Goal: Communication & Community: Answer question/provide support

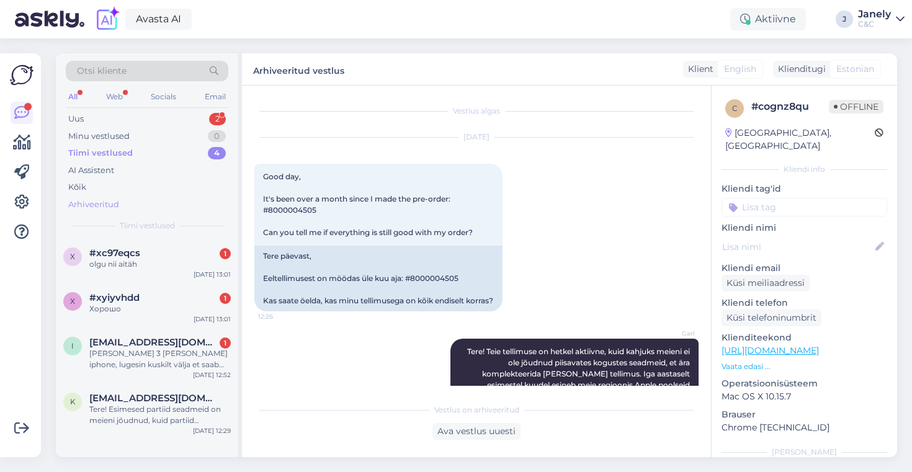
scroll to position [546, 0]
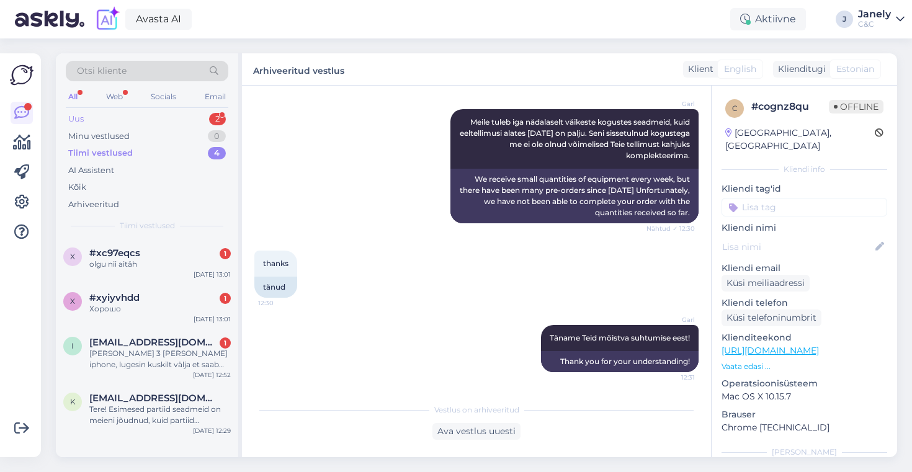
click at [173, 120] on div "Uus 2" at bounding box center [147, 118] width 163 height 17
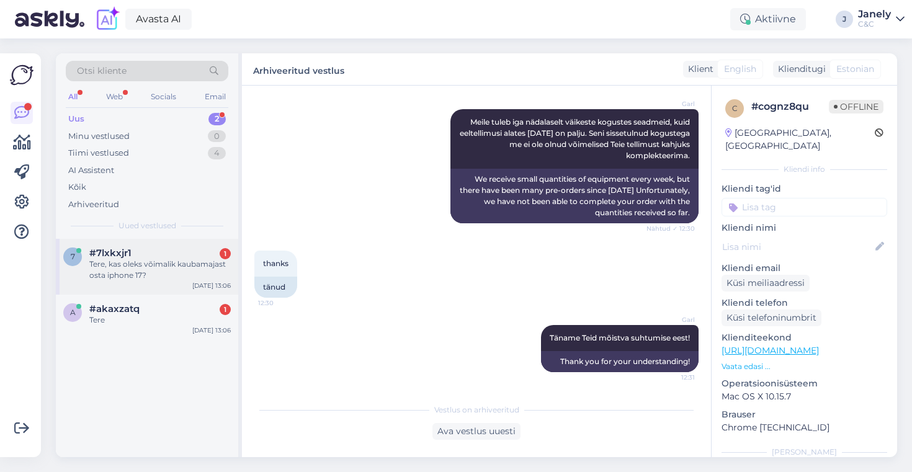
click at [167, 266] on div "Tere, kas oleks võimalik kaubamajast osta iphone 17?" at bounding box center [160, 270] width 142 height 22
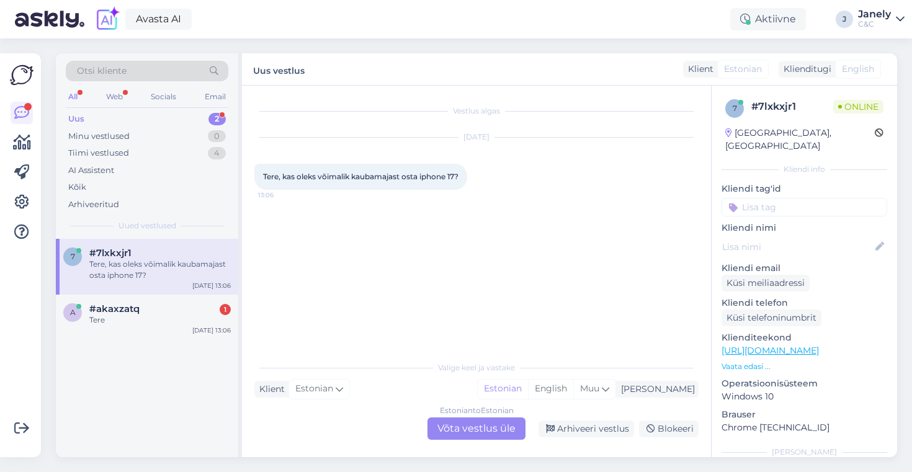
click at [467, 431] on div "Estonian to Estonian Võta vestlus üle" at bounding box center [477, 429] width 98 height 22
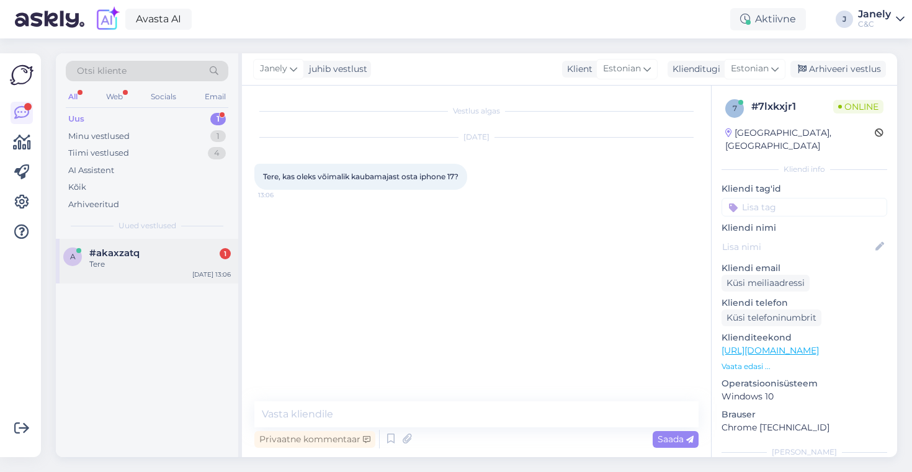
click at [127, 248] on span "#akaxzatq" at bounding box center [114, 253] width 50 height 11
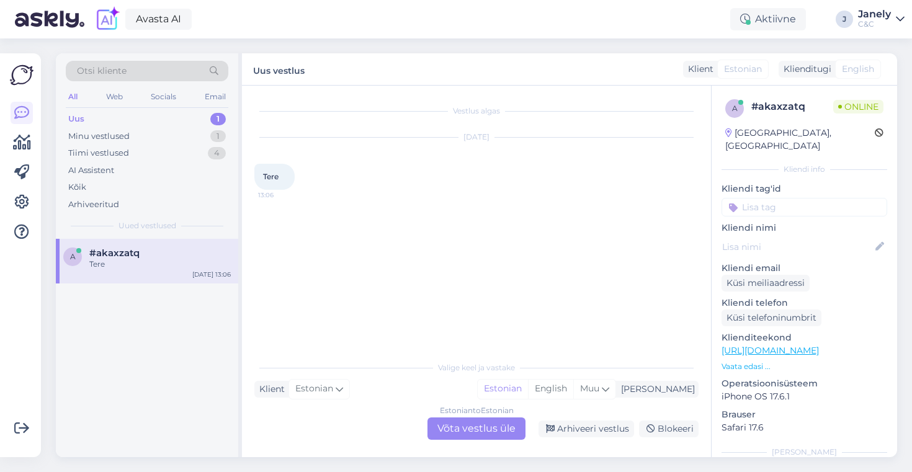
click at [477, 418] on div "Estonian to Estonian Võta vestlus üle" at bounding box center [477, 429] width 98 height 22
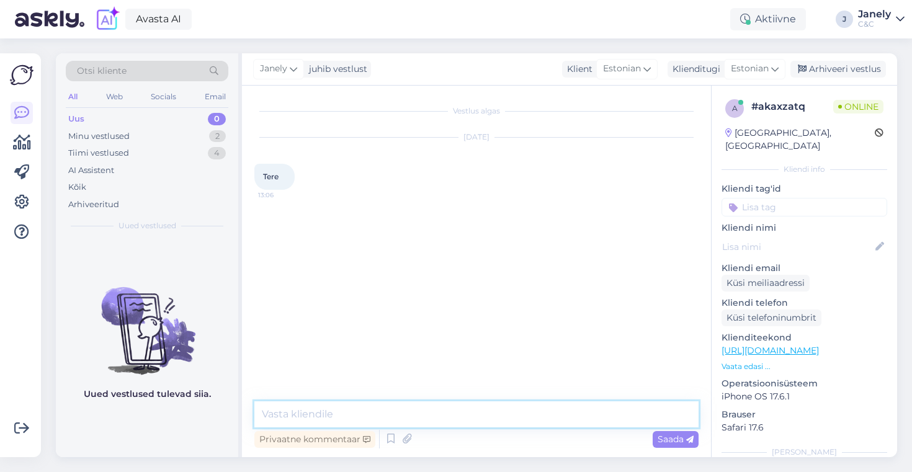
click at [389, 402] on textarea at bounding box center [476, 415] width 444 height 26
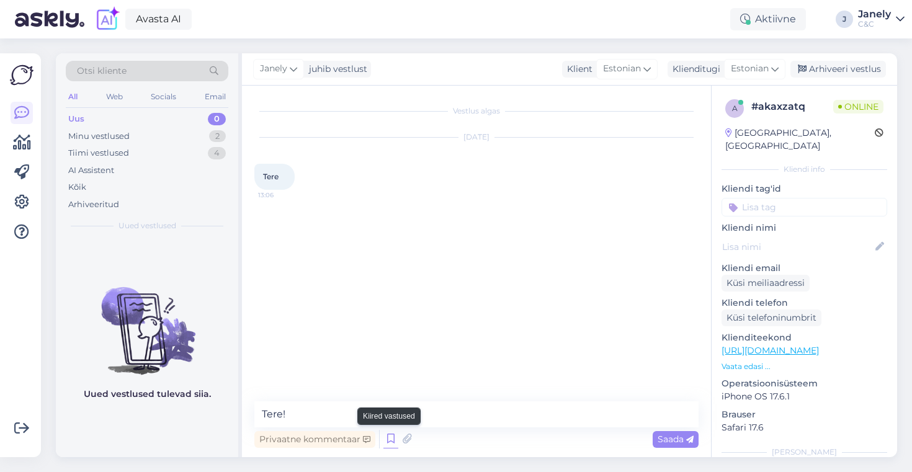
click at [389, 444] on icon at bounding box center [391, 439] width 15 height 19
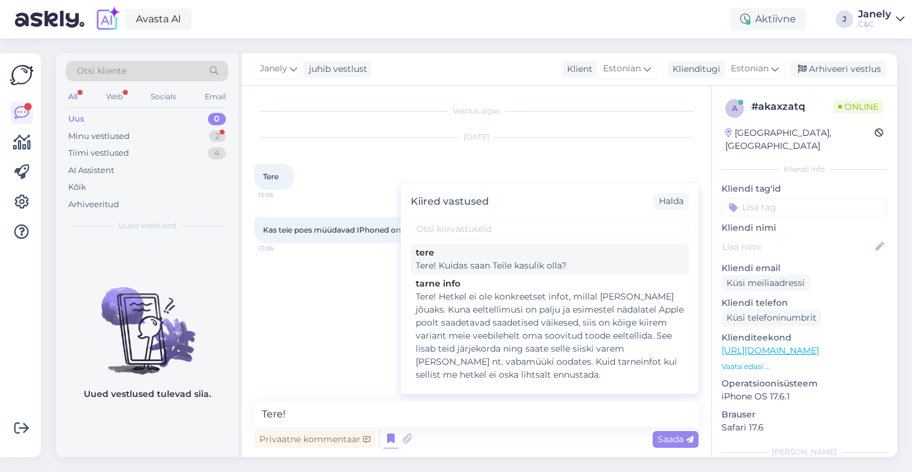
click at [469, 261] on div "Tere! Kuidas saan Teile kasulik olla?" at bounding box center [550, 265] width 268 height 13
type textarea "Tere! Kuidas saan Teile kasulik olla?"
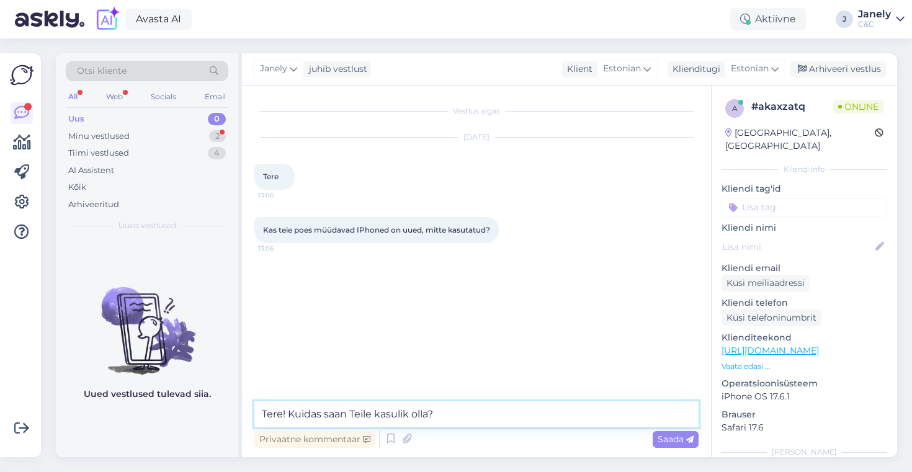
click at [483, 408] on textarea "Tere! Kuidas saan Teile kasulik olla?" at bounding box center [476, 415] width 444 height 26
type textarea "Meil on nii uusi kui ka kasutatud iPhoned"
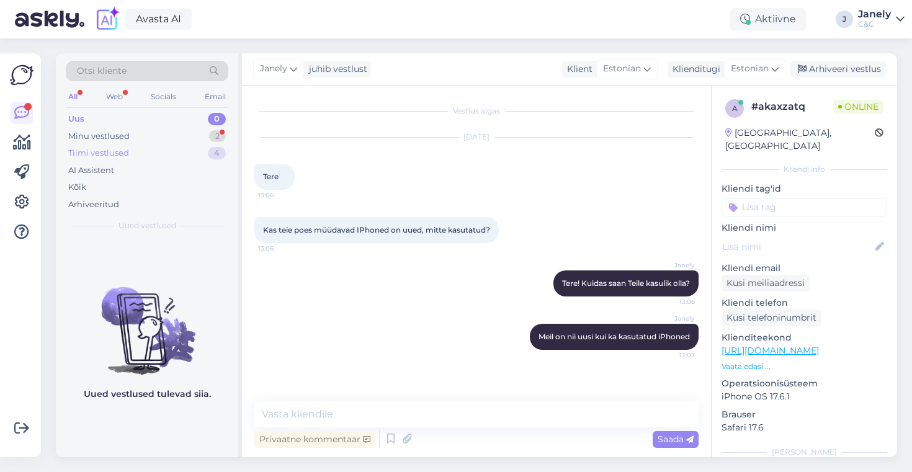
click at [192, 145] on div "Tiimi vestlused 4" at bounding box center [147, 153] width 163 height 17
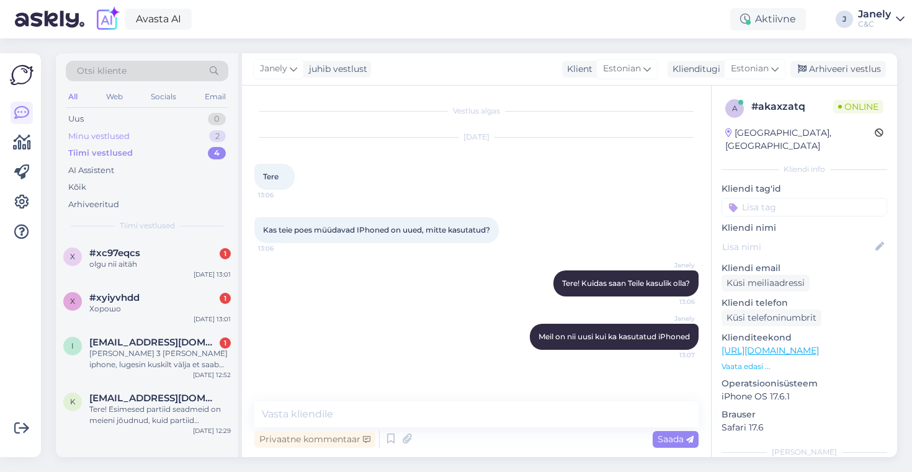
click at [168, 130] on div "Minu vestlused 2" at bounding box center [147, 136] width 163 height 17
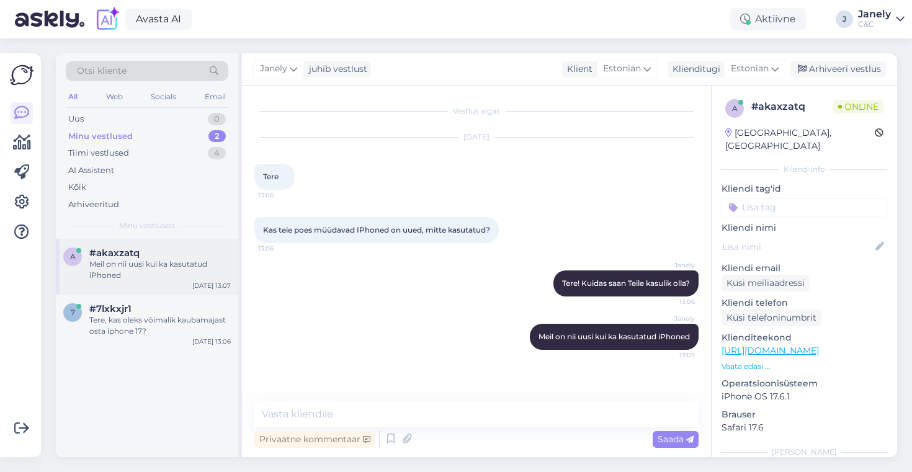
click at [171, 254] on div "#akaxzatq" at bounding box center [160, 253] width 142 height 11
click at [182, 324] on div "Tere, kas oleks võimalik kaubamajast osta iphone 17?" at bounding box center [160, 326] width 142 height 22
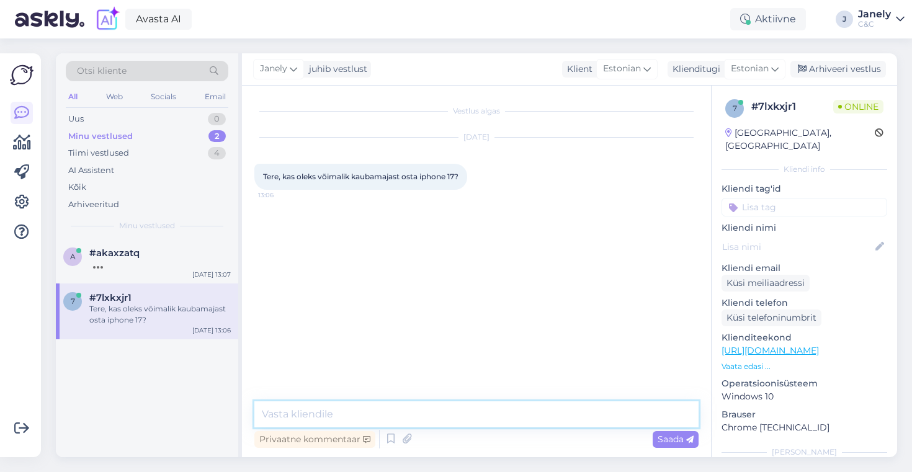
click at [331, 418] on textarea at bounding box center [476, 415] width 444 height 26
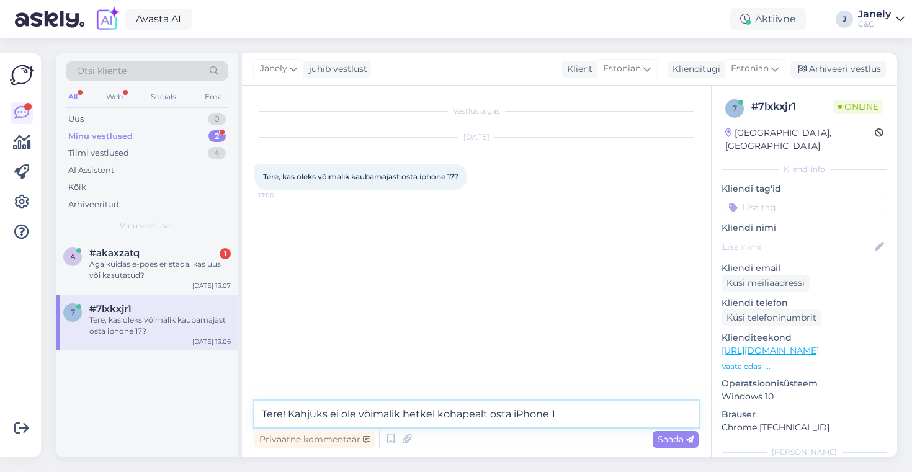
type textarea "Tere! Kahjuks ei ole võimalik hetkel kohapealt osta iPhone 17"
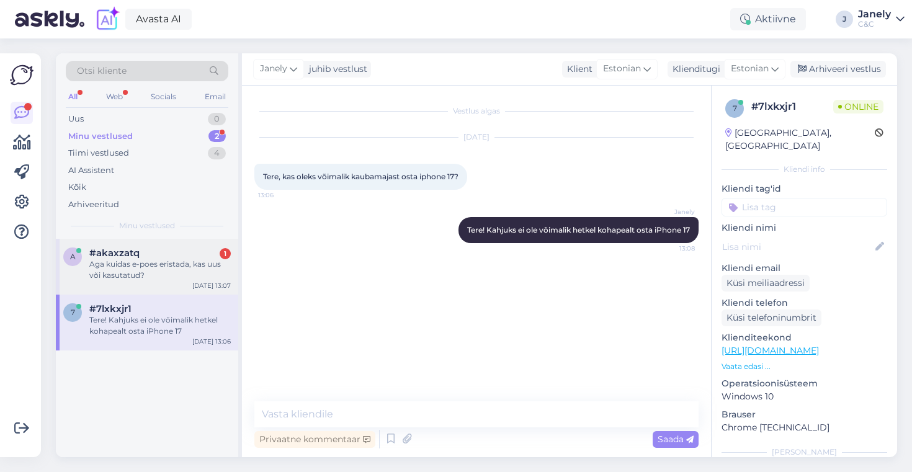
click at [162, 278] on div "Aga kuidas e-poes eristada, kas uus või kasutatud?" at bounding box center [160, 270] width 142 height 22
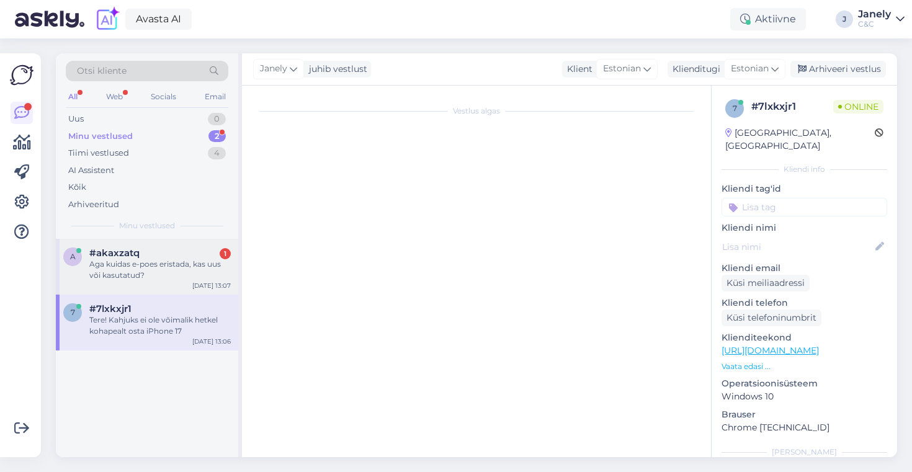
scroll to position [27, 0]
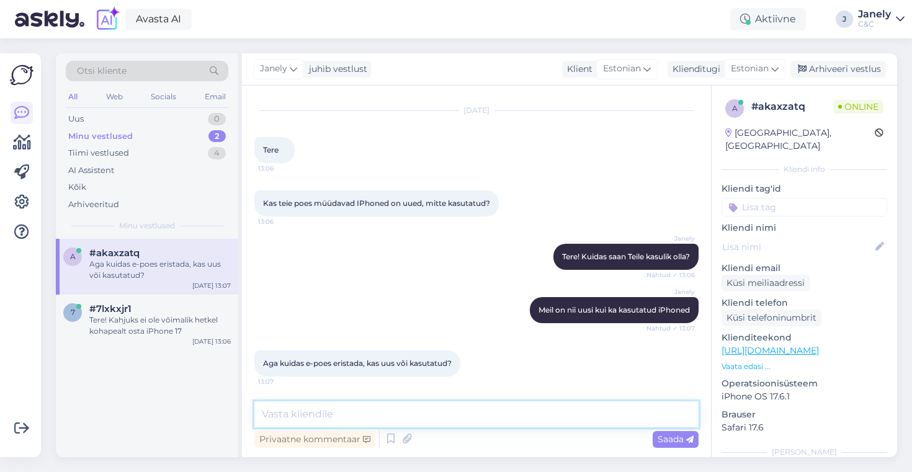
click at [346, 410] on textarea at bounding box center [476, 415] width 444 height 26
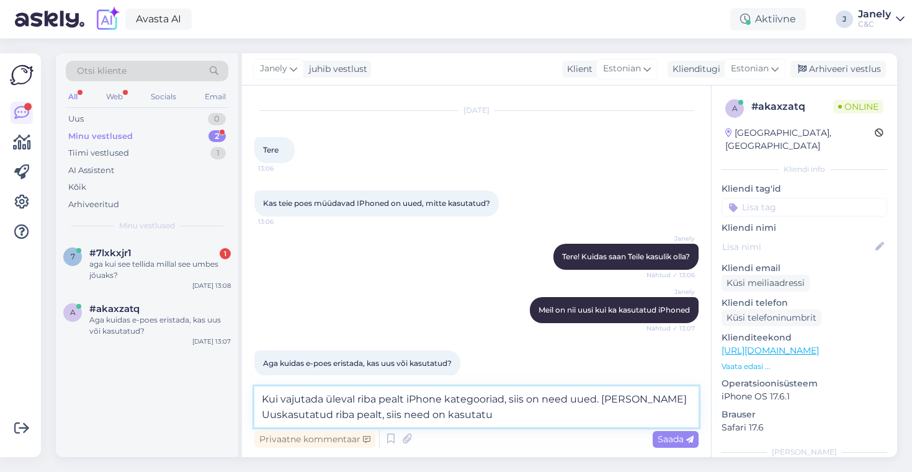
type textarea "Kui vajutada üleval riba pealt iPhone kategooriad, siis on need uued. [PERSON_N…"
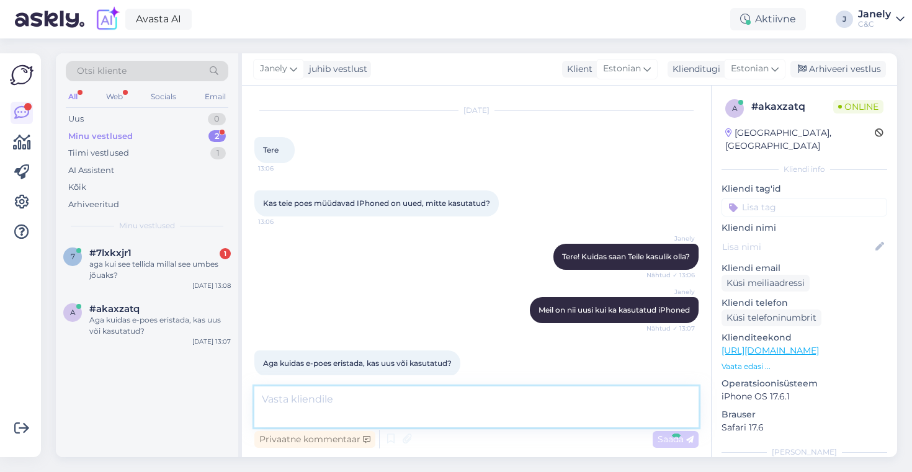
scroll to position [102, 0]
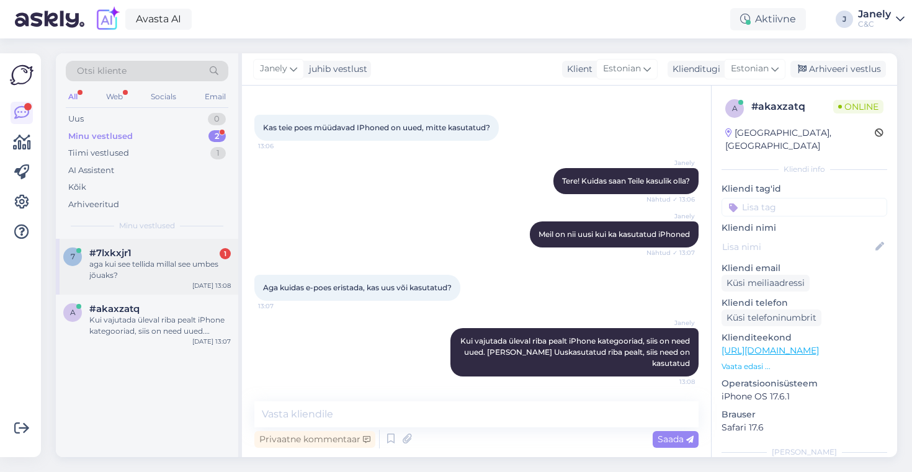
click at [186, 273] on div "aga kui see tellida millal see umbes jõuaks?" at bounding box center [160, 270] width 142 height 22
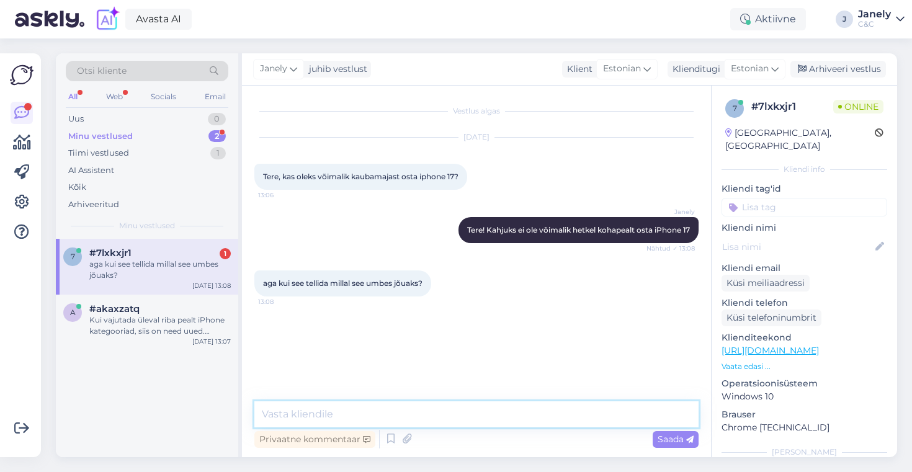
click at [343, 410] on textarea at bounding box center [476, 415] width 444 height 26
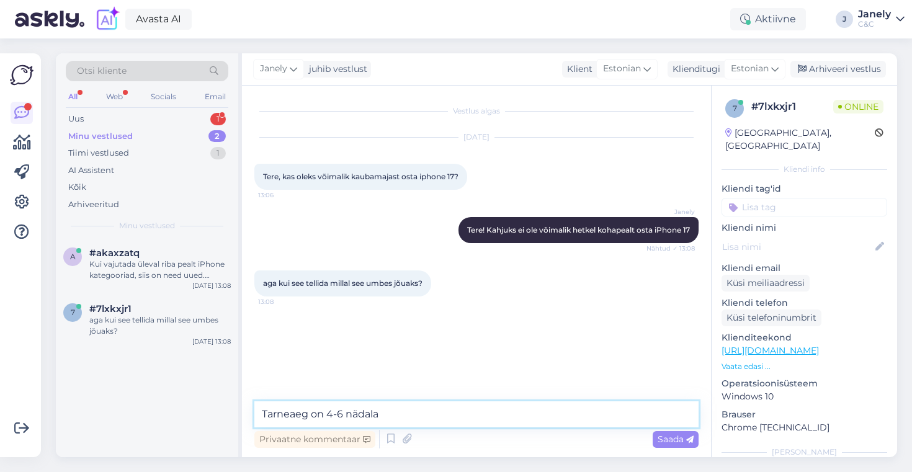
type textarea "Tarneaeg on 4-6 nädalat"
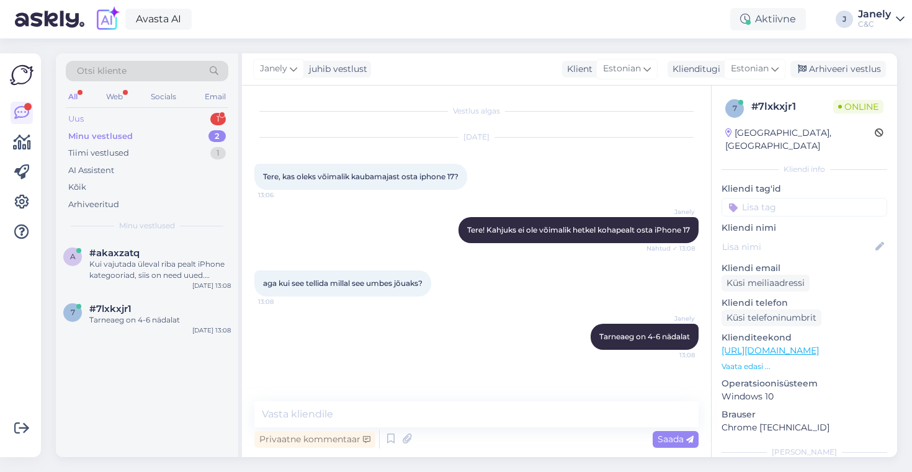
click at [176, 115] on div "Uus 1" at bounding box center [147, 118] width 163 height 17
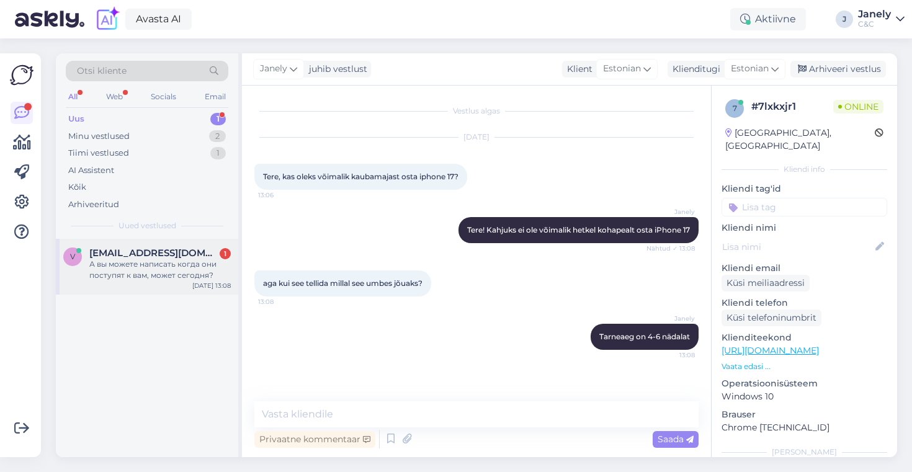
click at [167, 284] on div "v [EMAIL_ADDRESS][DOMAIN_NAME] 1 А вы можете написать когда они поступят к вам,…" at bounding box center [147, 267] width 182 height 56
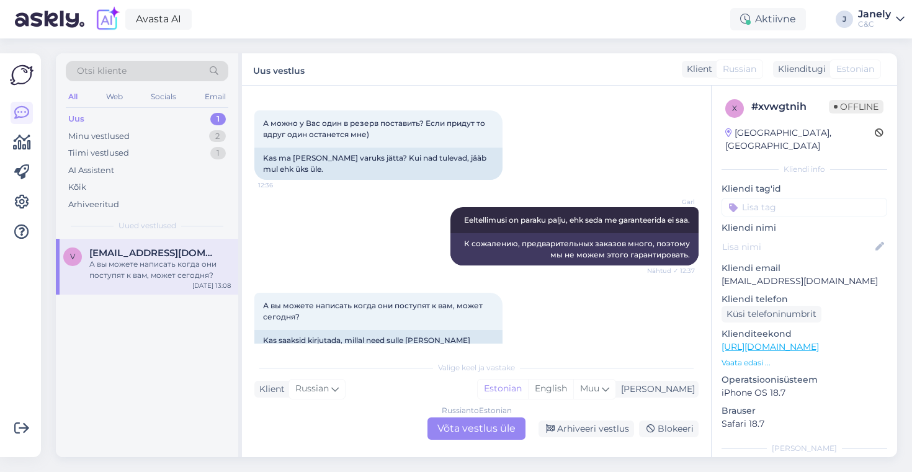
scroll to position [629, 0]
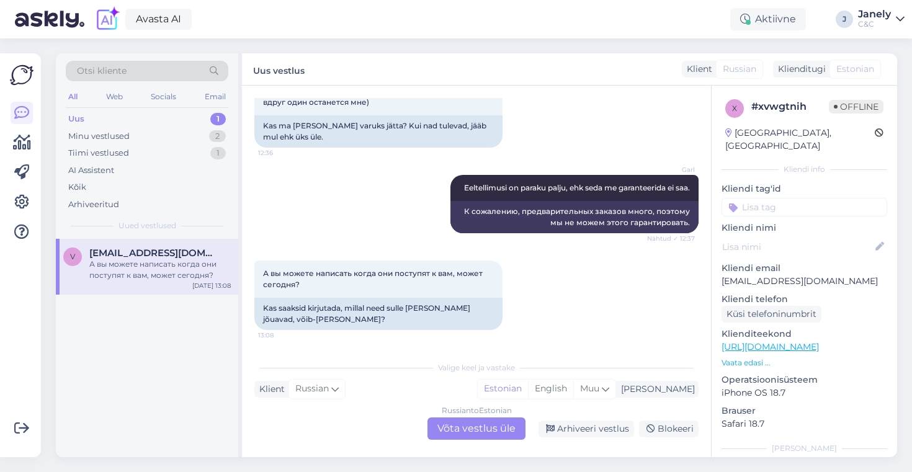
click at [487, 436] on div "Russian to Estonian Võta vestlus üle" at bounding box center [477, 429] width 98 height 22
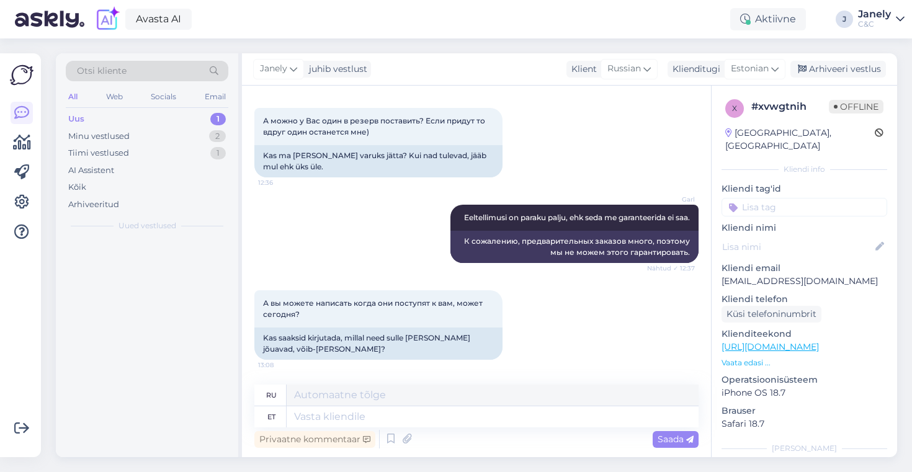
scroll to position [600, 0]
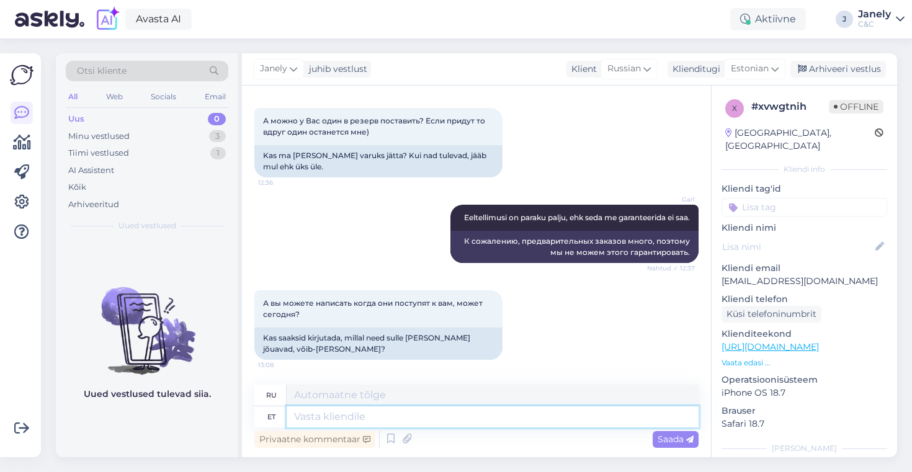
click at [423, 415] on textarea at bounding box center [493, 417] width 412 height 21
type textarea "e"
type textarea "Tere!"
type textarea "Привет!"
type textarea "Tere! Kahjuks ei"
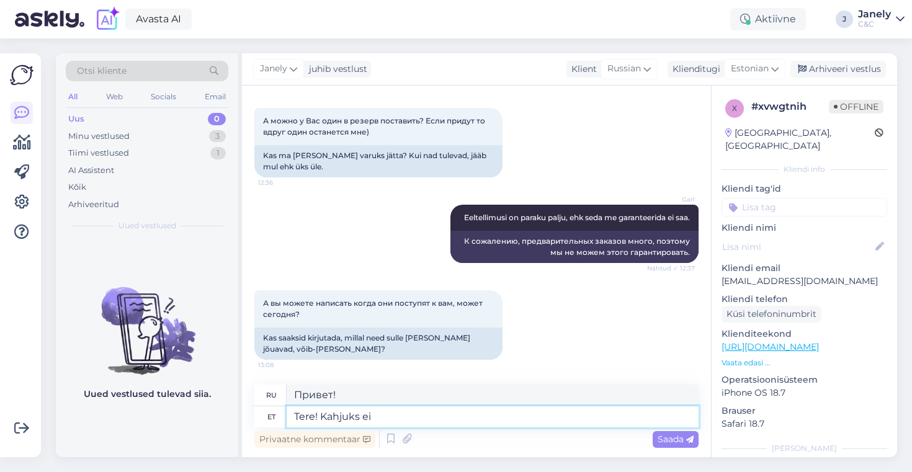
type textarea "Здравствуйте! К сожалению."
type textarea "Tere! Kahjuks ei sa"
type textarea "Здравствуйте! К сожалению, нет."
type textarea "Tere! Kahjuks ei saa k"
type textarea "Здравствуйте! К сожалению, мы не можем"
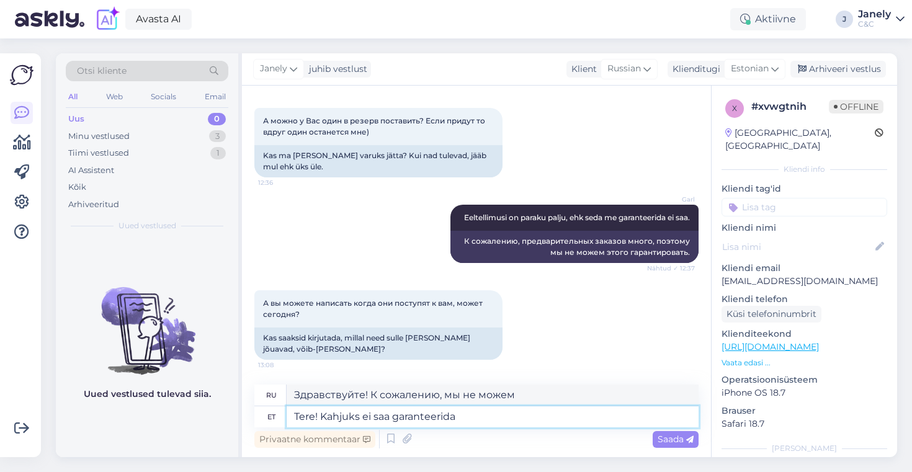
type textarea "Tere! Kahjuks ei saa garanteerida m"
type textarea "Здравствуйте! К сожалению, мы не можем гарантировать"
type textarea "Tere! Kahjuks ei saa garanteerida millal j"
type textarea "Здравствуйте! К сожалению, мы не можем гарантировать, когда"
type textarea "Tere! Kahjuks ei saa garanteerida millal jõuavad."
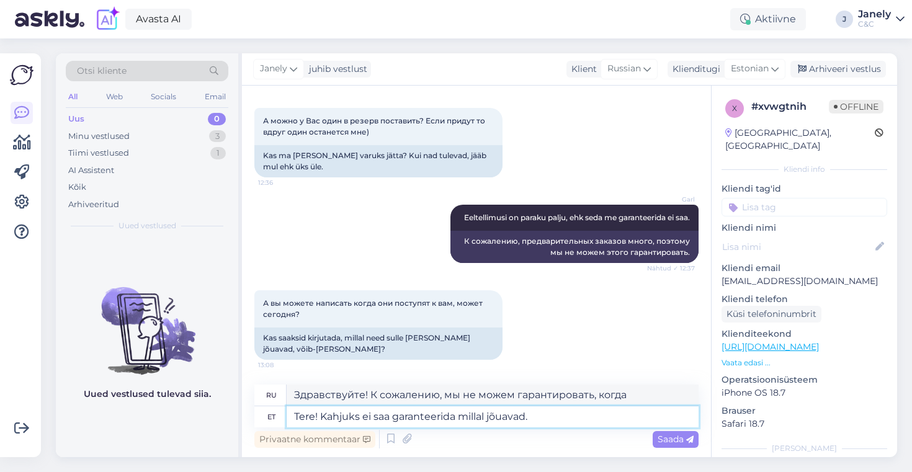
type textarea "Здравствуйте! К сожалению, мы не можем гарантировать, когда они прибудут."
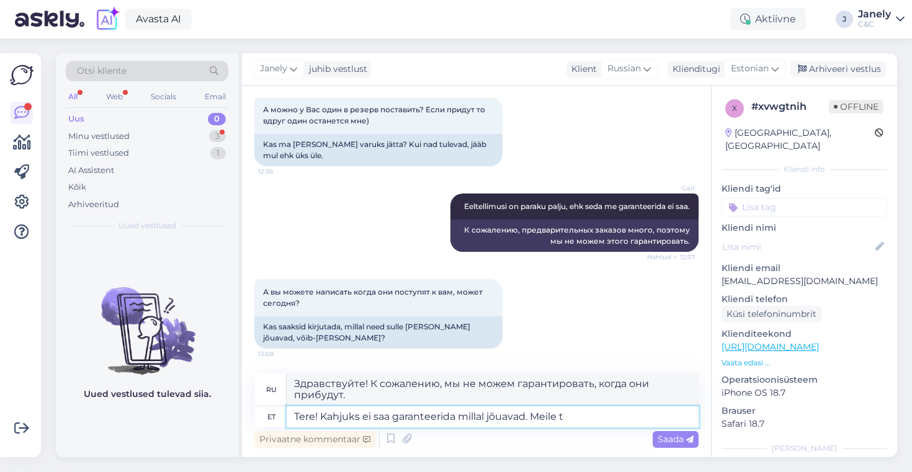
type textarea "Tere! Kahjuks ei saa garanteerida millal jõuavad. Meile tu"
type textarea "Здравствуйте! К сожалению, мы не можем гарантировать, когда они прибудут. Для н…"
type textarea "Tere! Kahjuks ei saa garanteerida millal jõuavad. Meile tulevad"
type textarea "Здравствуйте! К сожалению, мы не можем гарантировать, когда они прибудут. Они п…"
type textarea "Tere! Kahjuks ei saa garanteerida millal jõuavad. Meile tulevad väiksemas ko"
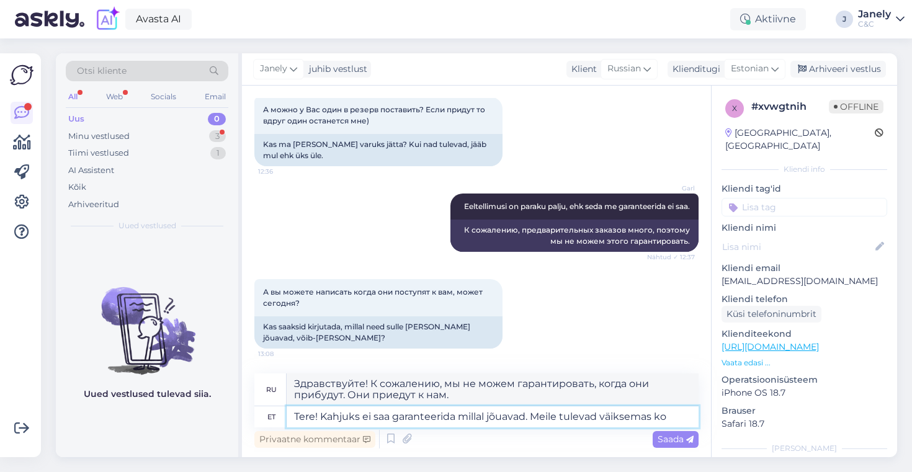
type textarea "Здравствуйте! К сожалению, мы не можем гарантировать, когда они прибудут. Они п…"
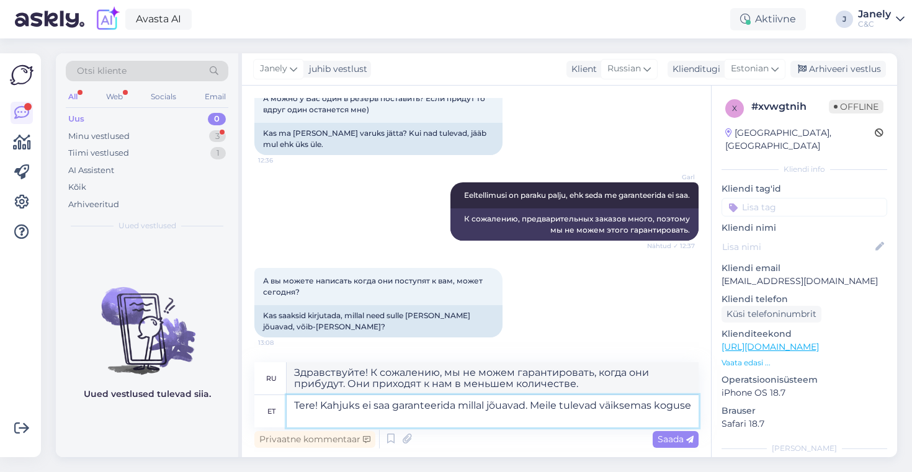
scroll to position [622, 0]
type textarea "Tere! Kahjuks ei saa garanteerida millal jõuavad. Meile tulevad väiksemas kogus…"
type textarea "Здравствуйте! К сожалению, мы не можем гарантировать, когда они прибудут. Они п…"
type textarea "Tere! Kahjuks ei saa garanteerida millal jõuavad. Meile tulevad väiksemas kogus…"
type textarea "Здравствуйте! К сожалению, мы не можем гарантировать, когда они прибудут. Мы пр…"
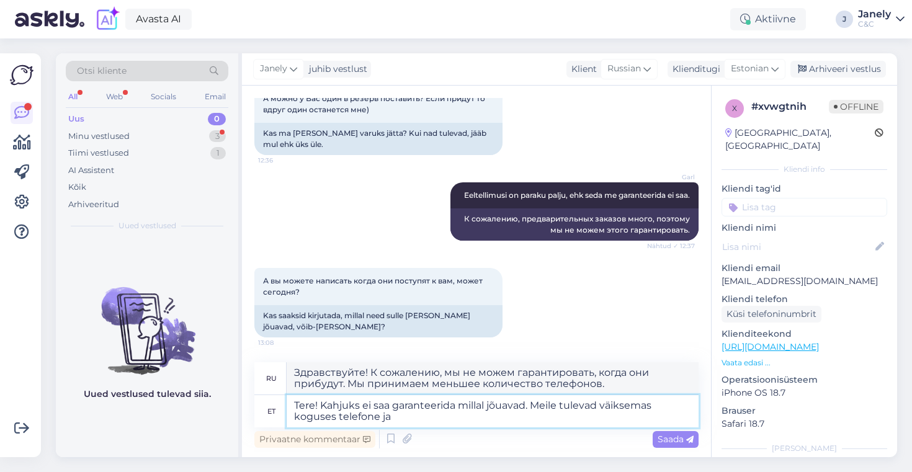
type textarea "Tere! Kahjuks ei saa garanteerida millal jõuavad. Meile tulevad väiksemas kogus…"
type textarea "Здравствуйте! К сожалению, мы не можем гарантировать, когда они прибудут. Мы пр…"
type textarea "Tere! Kahjuks ei saa garanteerida millal jõuavad. Meile tulevad väiksemas kogus…"
type textarea "Здравствуйте! К сожалению, мы не можем гарантировать точную дату прибытия. Мы п…"
type textarea "Tere! Kahjuks ei saa garanteerida millal jõuavad. Meile tulevad väiksemas kogus…"
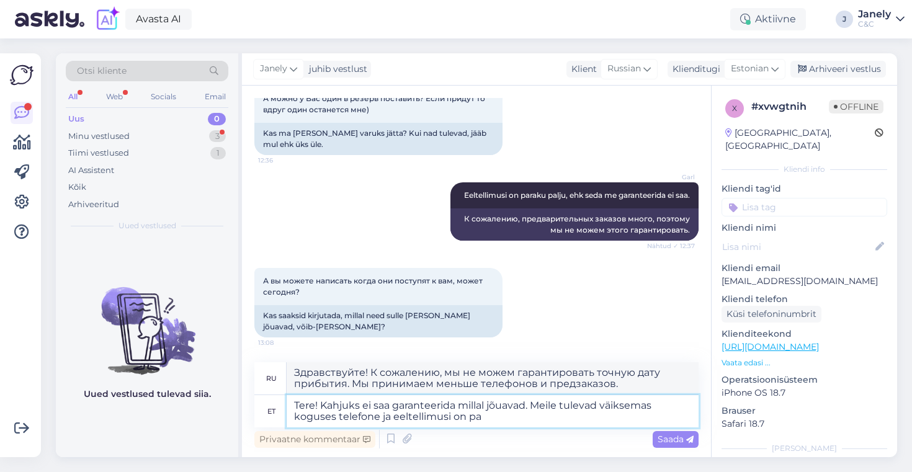
type textarea "Здравствуйте! К сожалению, мы не можем гарантировать, когда они поступят. Мы по…"
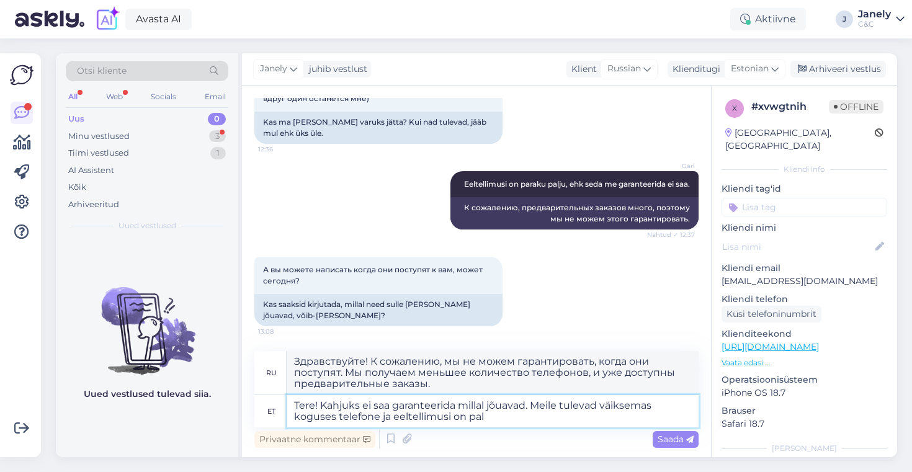
scroll to position [629, 0]
type textarea "Tere! Kahjuks ei saa garanteerida millal jõuavad. Meile tulevad väiksemas kogus…"
type textarea "Здравствуйте! К сожалению, мы не можем гарантировать, когда они прибудут. Мы по…"
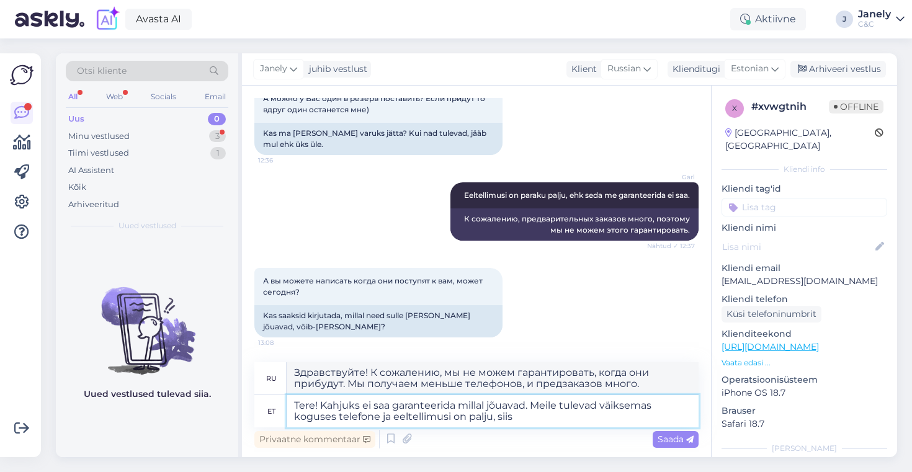
type textarea "Tere! Kahjuks ei saa garanteerida millal jõuavad. Meile tulevad väiksemas kogus…"
type textarea "Здравствуйте! К сожалению, мы не можем гарантировать, когда они прибудут. Мы по…"
type textarea "Tere! Kahjuks ei saa garanteerida millal jõuavad. Meile tulevad väiksemas kogus…"
type textarea "Здравствуйте! К сожалению, мы не можем гарантировать, когда они прибудут. Мы по…"
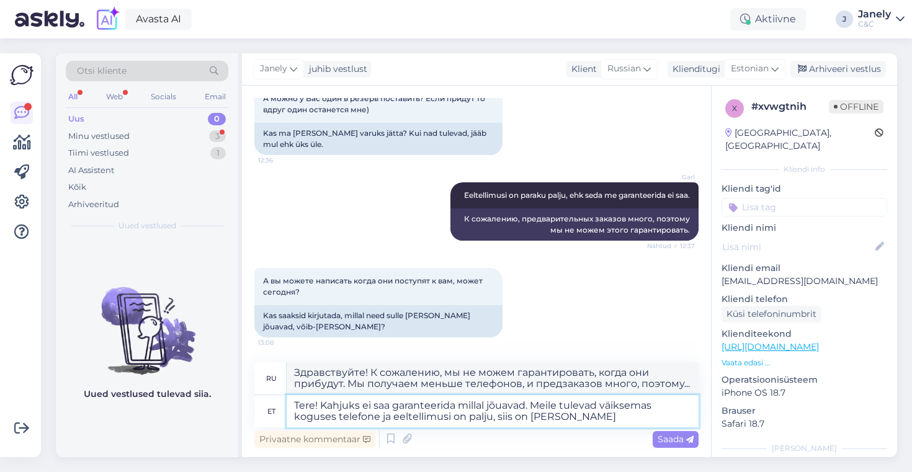
type textarea "Tere! Kahjuks ei saa garanteerida millal jõuavad. Meile tulevad väiksemas kogus…"
type textarea "Здравствуйте! К сожалению, мы не можем гарантировать, когда они прибудут. Мы по…"
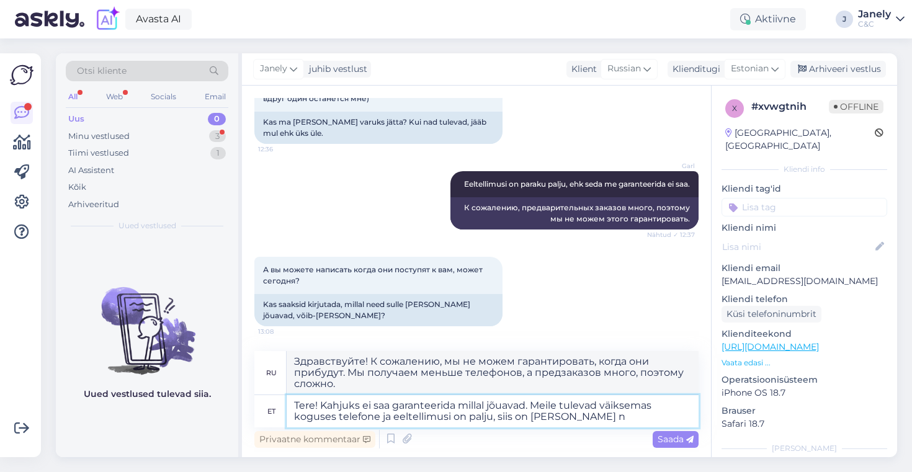
scroll to position [629, 0]
type textarea "Tere! Kahjuks ei saa garanteerida millal jõuavad. Meile tulevad väiksemas kogus…"
type textarea "Здравствуйте! К сожалению, мы не можем гарантировать, когда они прибудут. Мы по…"
type textarea "Tere! Kahjuks ei saa garanteerida millal jõuavad. Meile tulevad väiksemas kogus…"
type textarea "Здравствуйте! К сожалению, мы не можем гарантировать, когда они поступят. Мы по…"
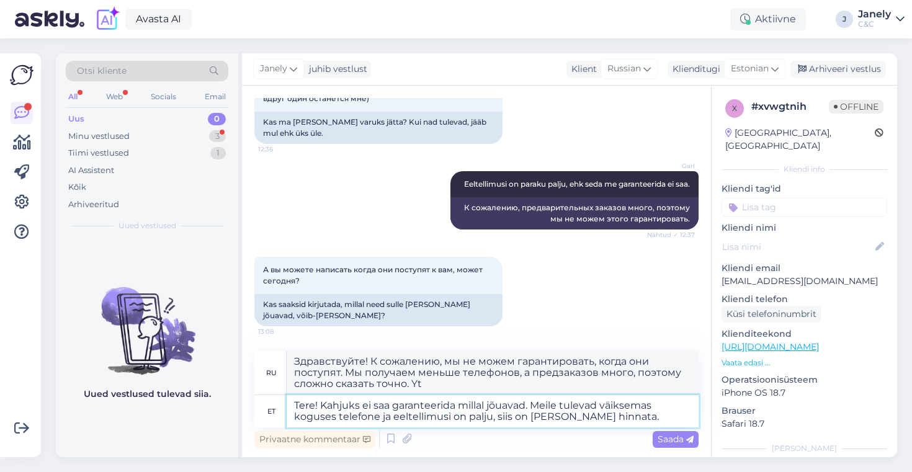
type textarea "Tere! Kahjuks ei saa garanteerida millal jõuavad. Meile tulevad väiksemas kogus…"
type textarea "Здравствуйте! К сожалению, мы не можем гарантировать, когда они прибудут. Мы по…"
type textarea "Tere! Kahjuks ei saa garanteerida millal jõuavad. Meile tulevad väiksemas kogus…"
type textarea "Здравствуйте! К сожалению, мы не можем гарантировать, когда они прибудут. Мы по…"
type textarea "Tere! Kahjuks ei saa garanteerida millal jõuavad. Meile tulevad väiksemas kogus…"
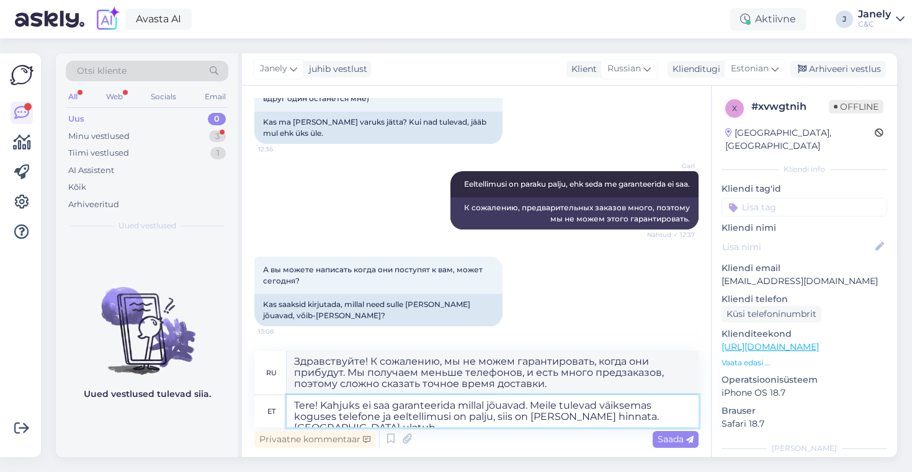
type textarea "Здравствуйте! К сожалению, мы не можем гарантировать, когда они прибудут. Мы по…"
type textarea "Tere! Kahjuks ei saa garanteerida millal jõuavad. Meile tulevad väiksemas kogus…"
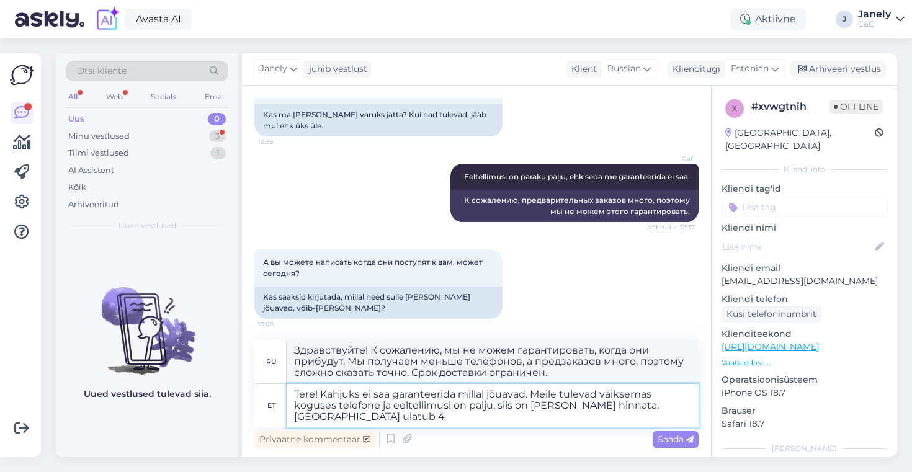
type textarea "Здравствуйте! К сожалению, мы не можем гарантировать, когда они прибудут. Мы по…"
type textarea "Tere! Kahjuks ei saa garanteerida millal jõuavad. Meile tulevad väiksemas kogus…"
type textarea "Здравствуйте! К сожалению, мы не можем гарантировать, когда они прибудут. Мы по…"
type textarea "Tere! Kahjuks ei saa garanteerida millal jõuavad. Meile tulevad väiksemas kogus…"
type textarea "Здравствуйте! К сожалению, мы не можем гарантировать, когда они прибудут. Мы по…"
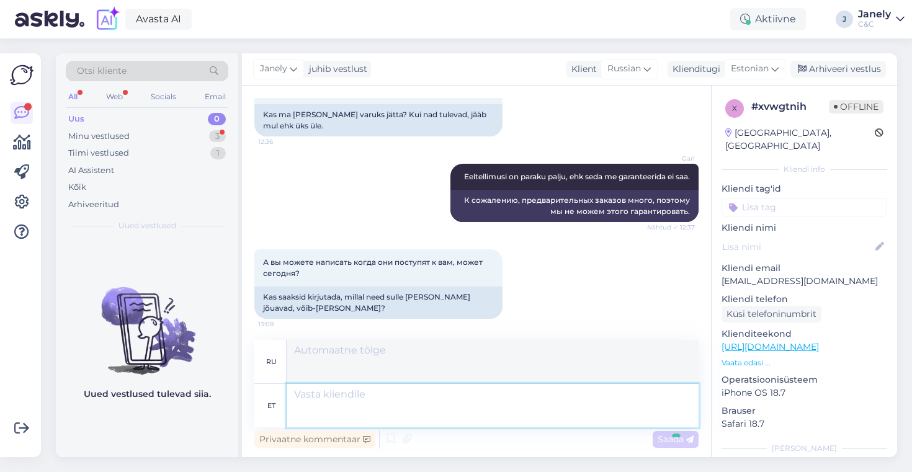
scroll to position [730, 0]
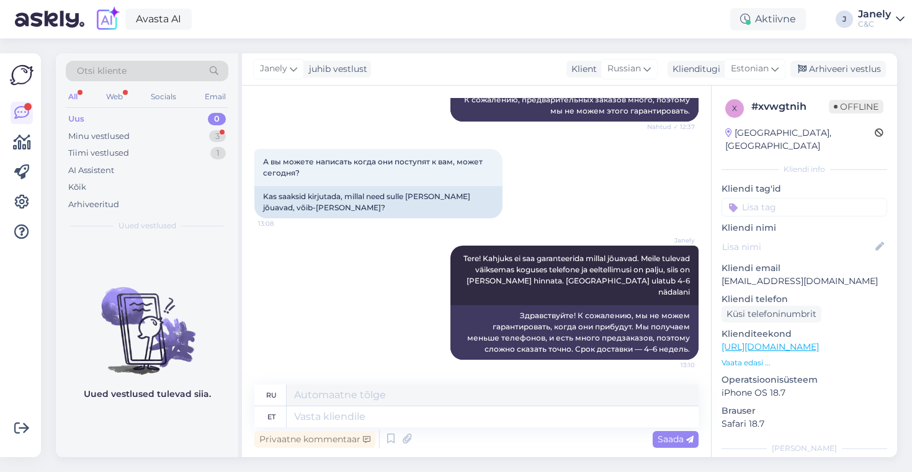
click at [127, 122] on div "Uus 0" at bounding box center [147, 118] width 163 height 17
click at [127, 128] on div "Minu vestlused 3" at bounding box center [147, 136] width 163 height 17
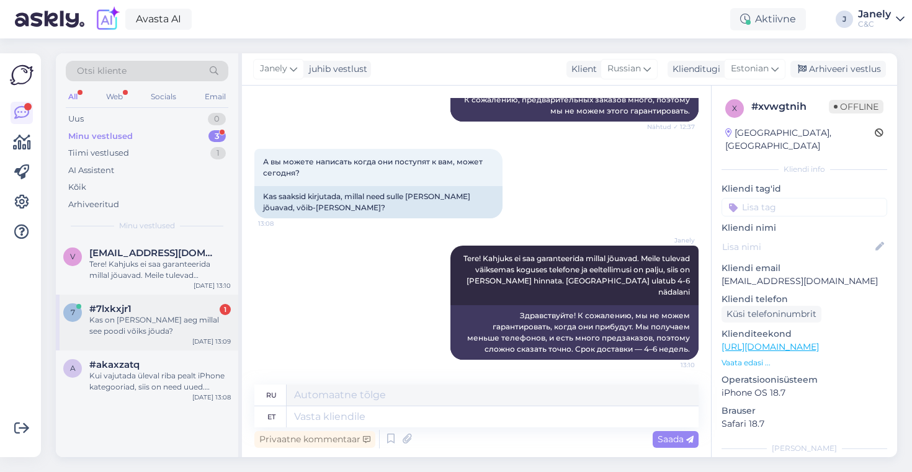
click at [196, 323] on div "Kas on [PERSON_NAME] aeg millal see poodi võiks jõuda?" at bounding box center [160, 326] width 142 height 22
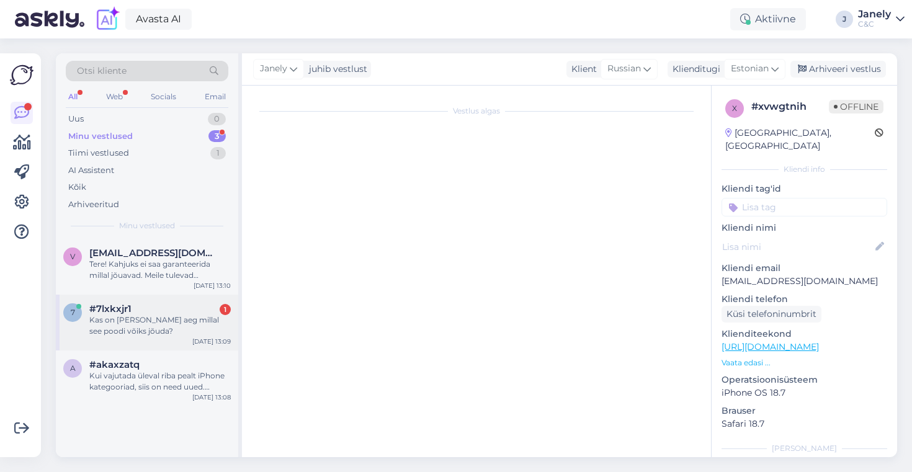
scroll to position [27, 0]
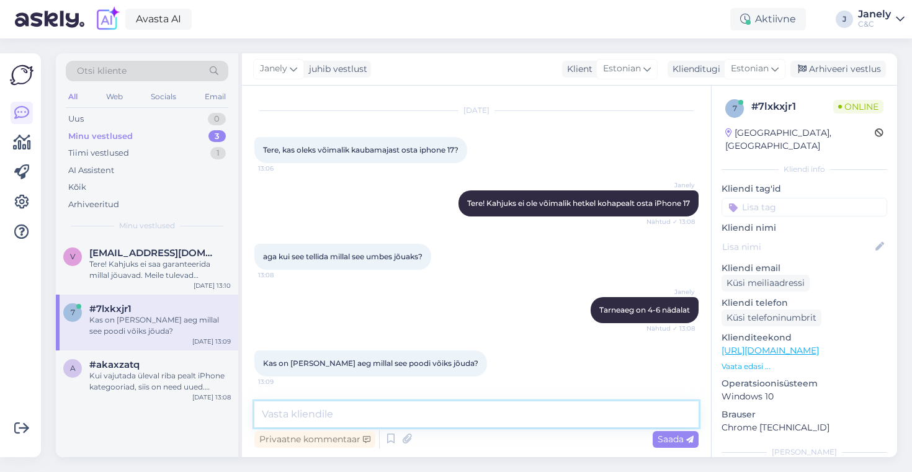
click at [335, 412] on textarea at bounding box center [476, 415] width 444 height 26
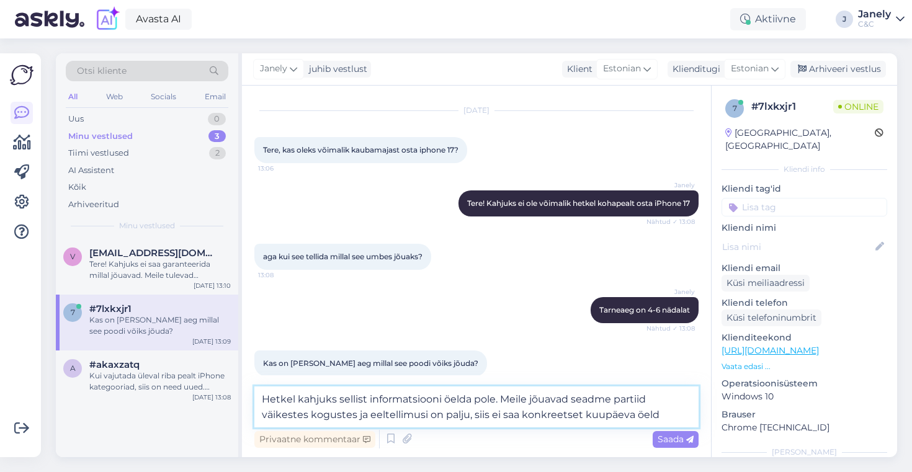
type textarea "Hetkel kahjuks sellist informatsiooni öelda pole. Meile jõuavad seadme partiid …"
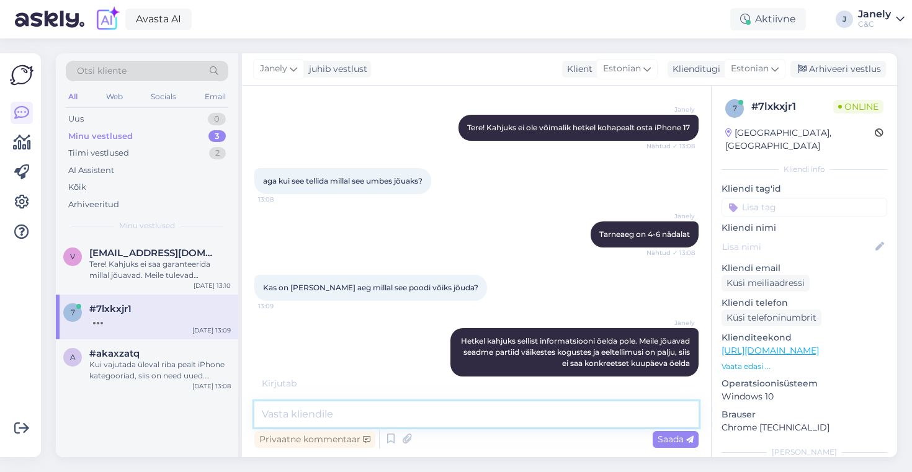
scroll to position [156, 0]
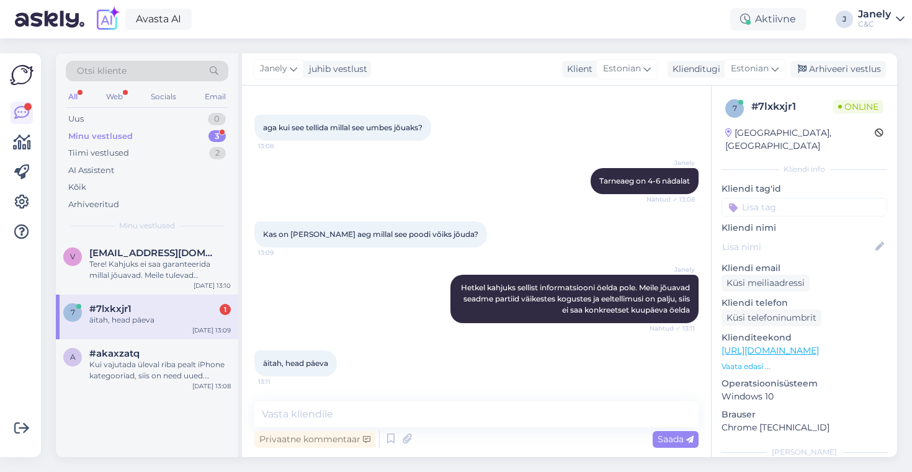
click at [182, 323] on div "äitah, head päeva" at bounding box center [160, 320] width 142 height 11
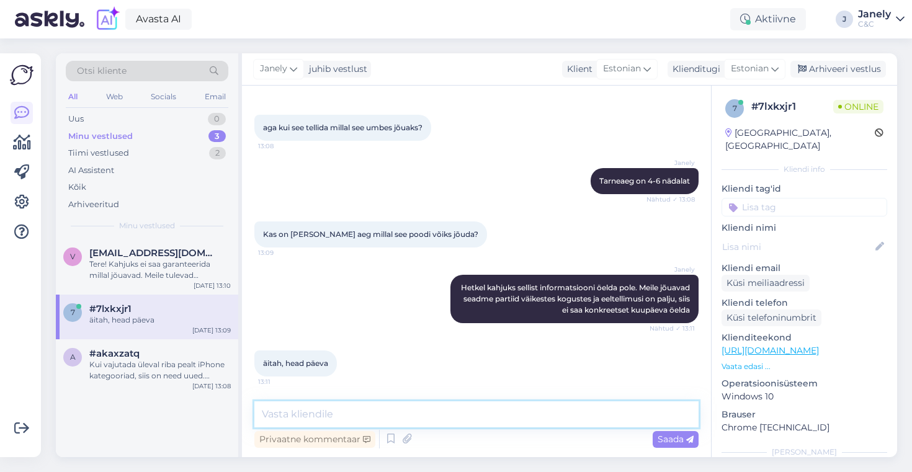
click at [330, 415] on textarea at bounding box center [476, 415] width 444 height 26
type textarea "Aga palun! Kõike head! :)"
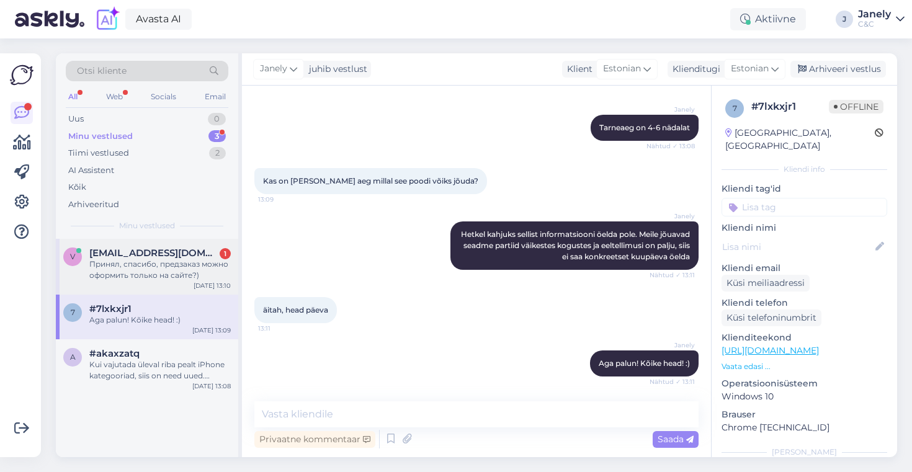
click at [160, 271] on div "Принял, спасибо, предзаказ можно оформить только на сайте?)" at bounding box center [160, 270] width 142 height 22
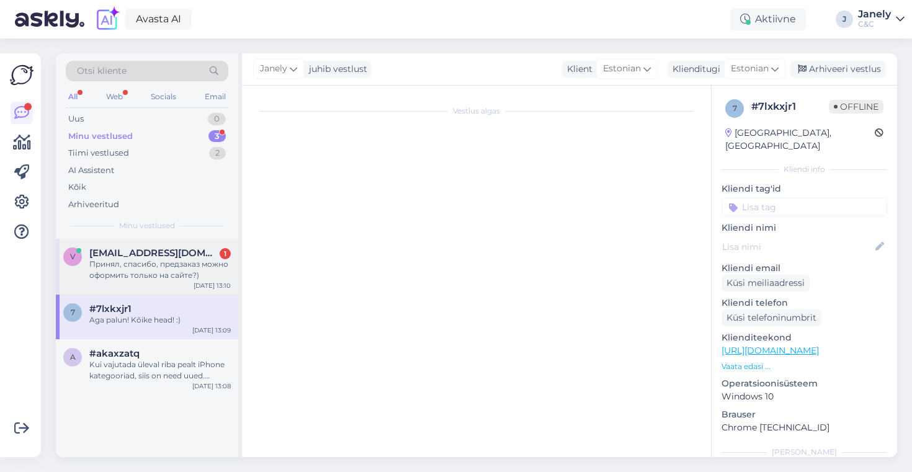
scroll to position [816, 0]
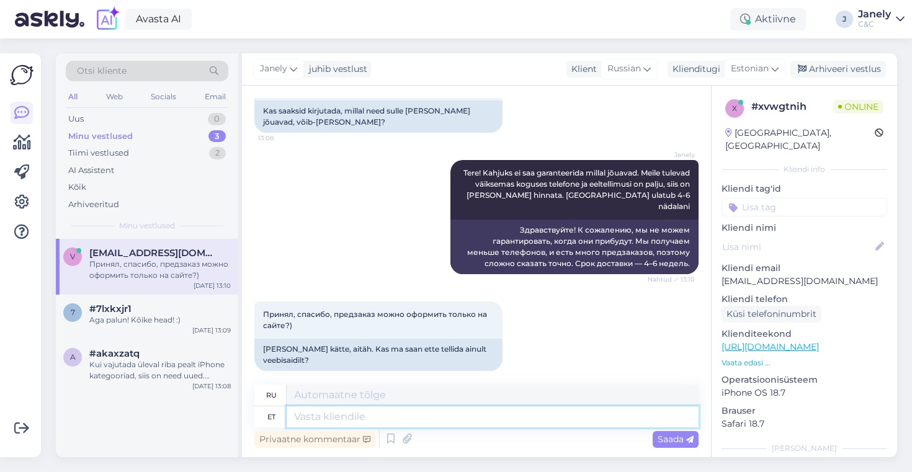
click at [335, 420] on textarea at bounding box center [493, 417] width 412 height 21
type textarea "Saate"
type textarea "Ты можешь"
type textarea "Saate tellida"
type textarea "Вы можете заказать"
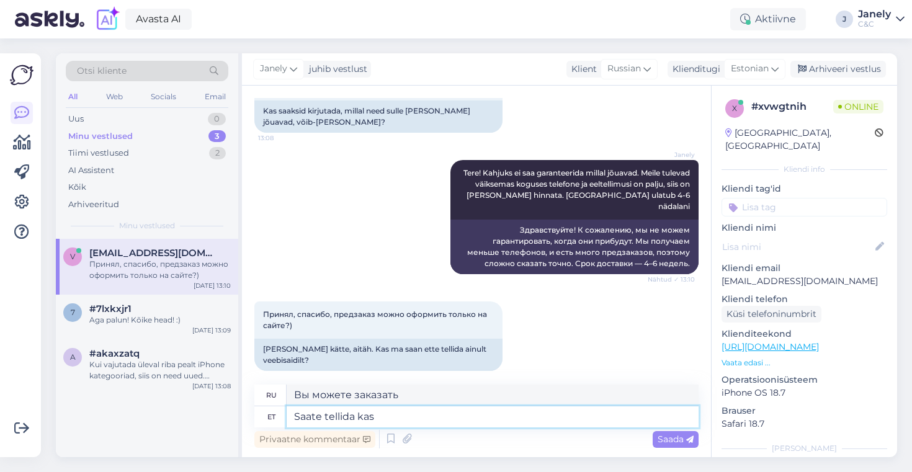
type textarea "Saate tellida kas"
type textarea "Вы можете заказать любой из них"
type textarea "Saate tellida kas veebisaidilt"
type textarea "Вы можете заказать на сайте"
type textarea "Saate tellida kas veebisaidilt"
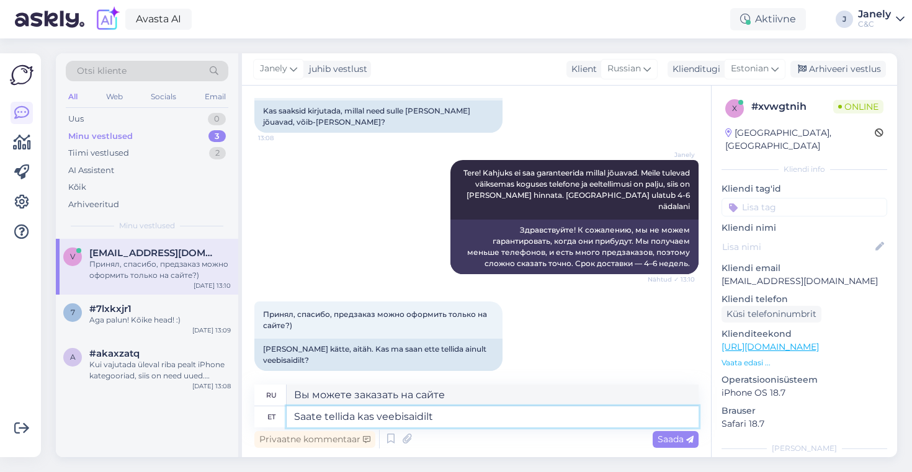
type textarea "Вы можете заказать либо на сайте,"
type textarea "Saate tellida kas veebisaidilt, siin v"
type textarea "Вы можете заказать либо на сайте, либо здесь"
type textarea "Saate tellida kas veebisaidilt, siin või sii"
type textarea "Вы можете заказать либо на сайте, либо здесь, либо"
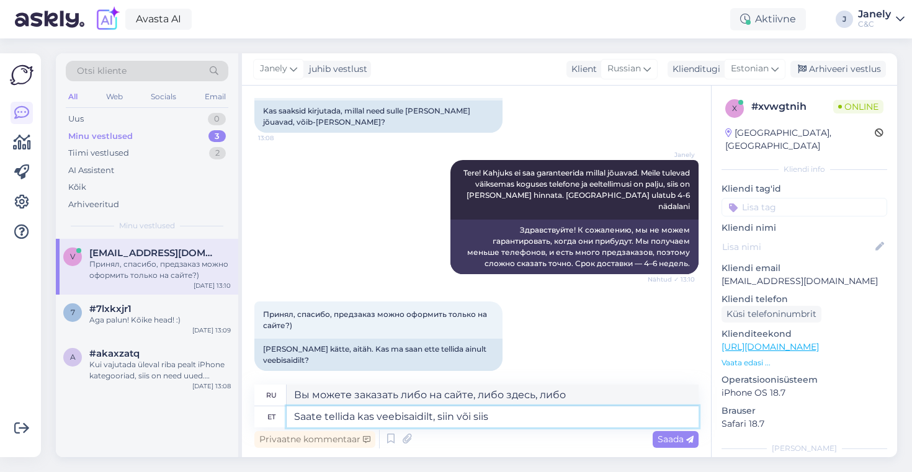
type textarea "Saate tellida kas veebisaidilt, siin või siis"
type textarea "Вы можете заказать либо на сайте, либо здесь, либо здесь."
type textarea "Saate tellida kas veebisaidilt, siin või siis poes ko"
type textarea "Вы можете сделать заказ на сайте, здесь или в магазине."
type textarea "Saate tellida kas veebisaidilt, siin või siis poes kohapeal"
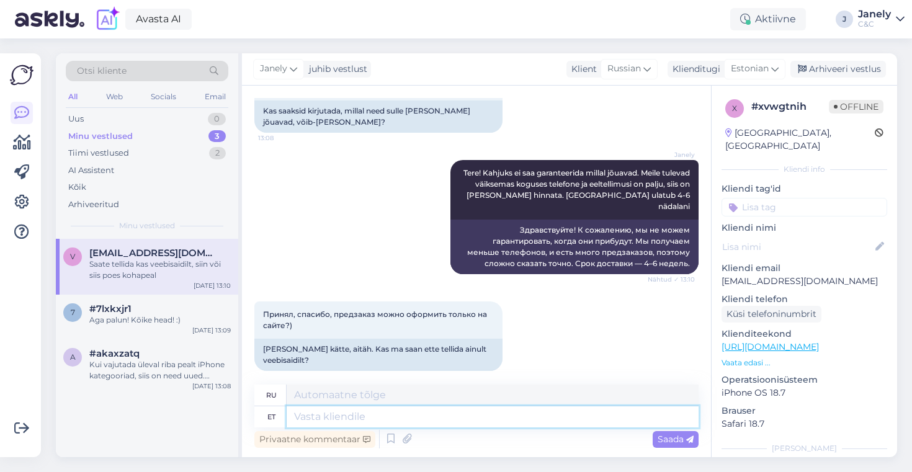
scroll to position [890, 0]
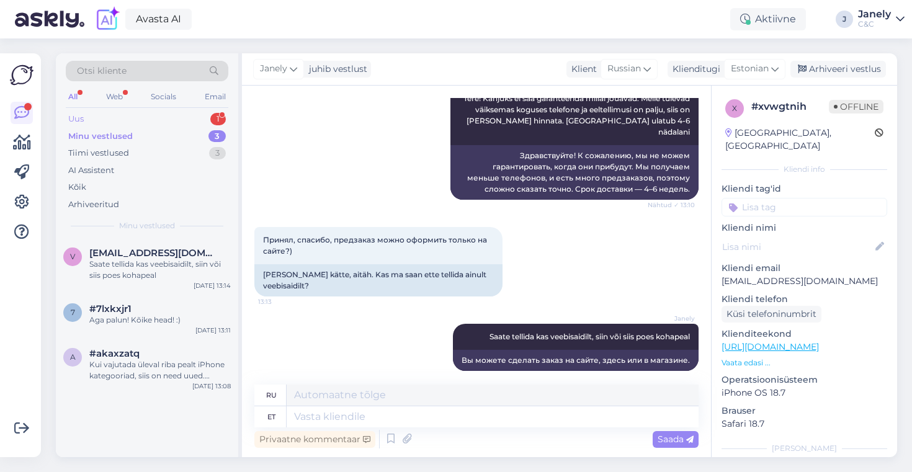
click at [178, 117] on div "Uus 1" at bounding box center [147, 118] width 163 height 17
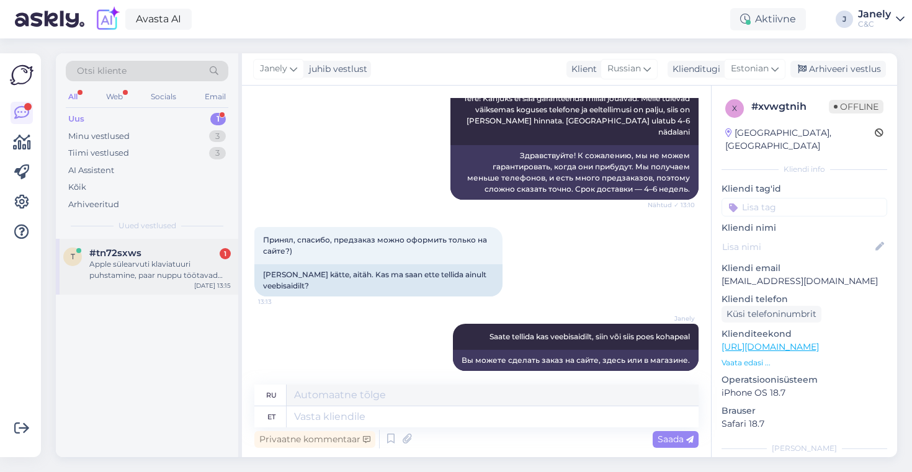
click at [192, 273] on div "Apple sülearvuti klaviatuuri puhstamine, paar nuppu töötavad halvasti kuna vede…" at bounding box center [160, 270] width 142 height 22
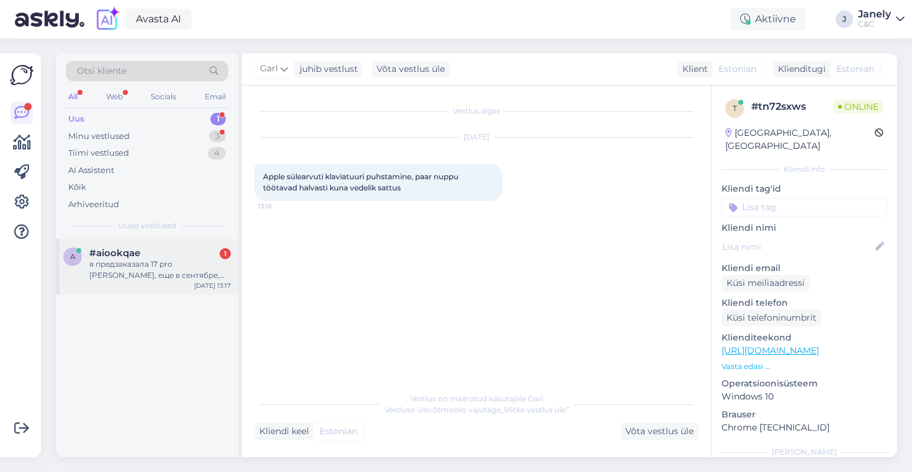
click at [184, 269] on div "я предзаказала 17 pro [PERSON_NAME], еще в сентябре, известно ли когда он прибу…" at bounding box center [160, 270] width 142 height 22
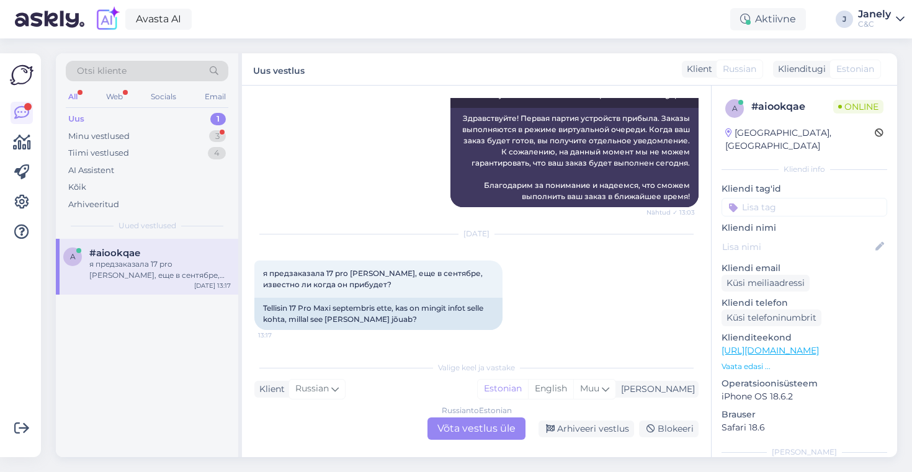
click at [462, 424] on div "Russian to Estonian Võta vestlus üle" at bounding box center [477, 429] width 98 height 22
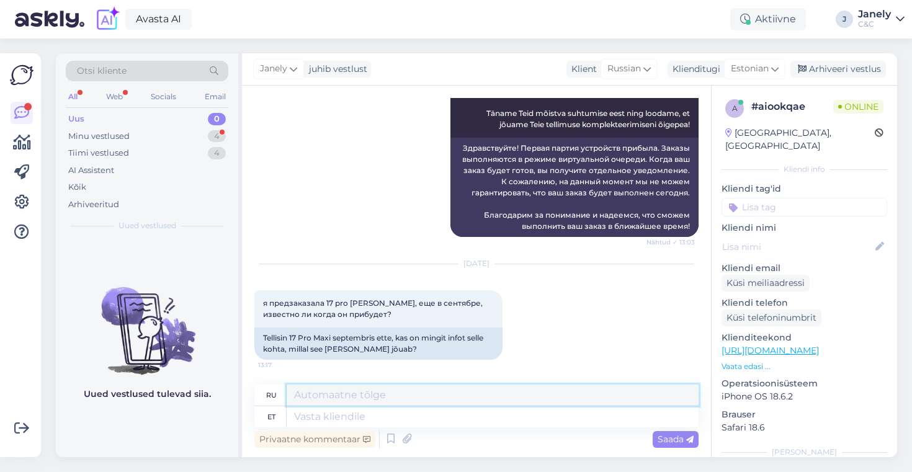
click at [383, 405] on textarea at bounding box center [493, 395] width 412 height 21
type textarea "T"
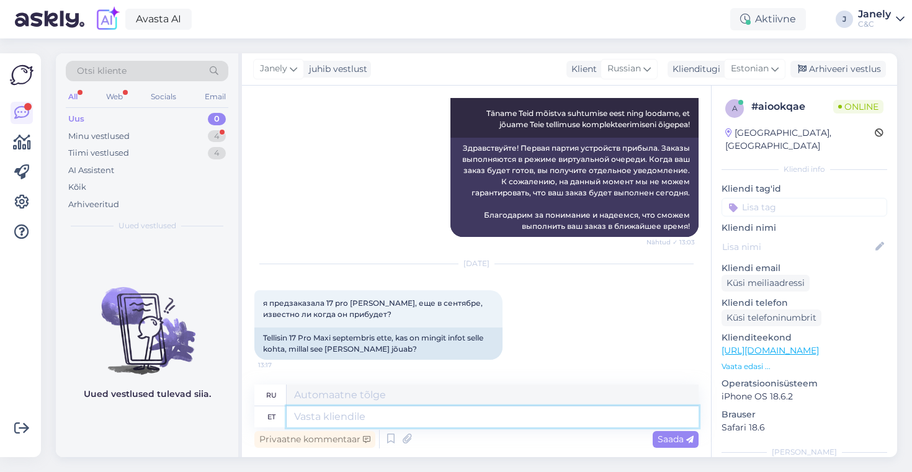
click at [340, 416] on textarea at bounding box center [493, 417] width 412 height 21
type textarea "Tere!"
type textarea "Привет!"
type textarea "Tere! [GEOGRAPHIC_DATA] on"
type textarea "Здравствуйте! Время доставки"
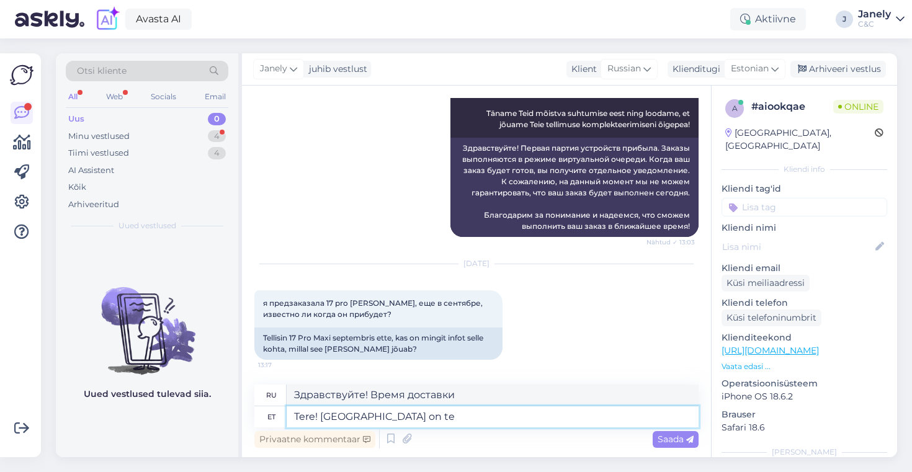
type textarea "Tere! [GEOGRAPHIC_DATA] on tel"
type textarea "Здравствуйте! Срок доставки:"
type textarea "Tere! [GEOGRAPHIC_DATA] on tellimuse k"
type textarea "Здравствуйте! Время доставки — заказ."
type textarea "Tere! [GEOGRAPHIC_DATA] on tellimuse kuupäevast 4"
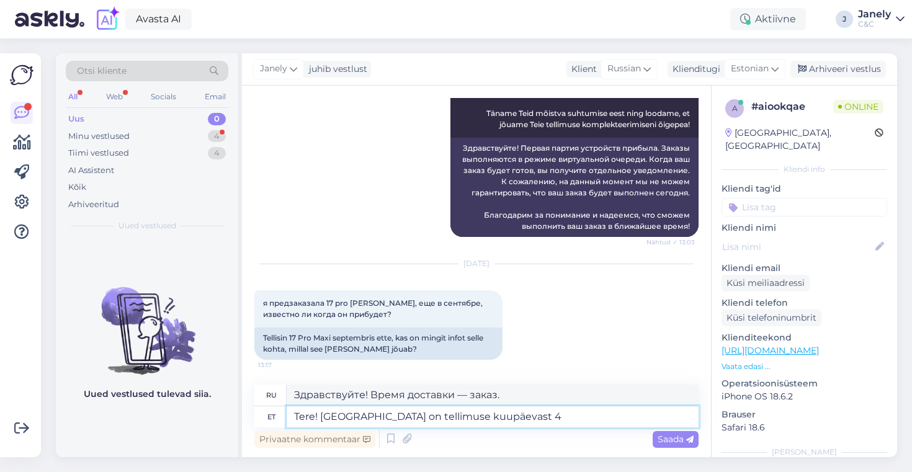
type textarea "Здравствуйте! Срок доставки с момента заказа."
type textarea "Tere! [GEOGRAPHIC_DATA] on tellimuse kuupäevast 4-6 n"
type textarea "Здравствуйте! Срок доставки 4-6 дней с момента заказа."
type textarea "Tere! [GEOGRAPHIC_DATA] on tellimuse kuupäevast 4-6 nädalat."
type textarea "Здравствуйте! Срок доставки 4-6 недель с момента заказа."
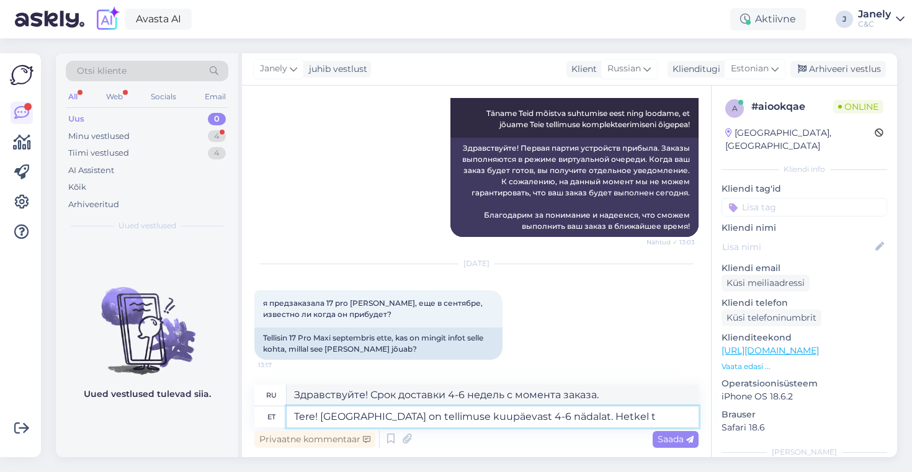
type textarea "Tere! [GEOGRAPHIC_DATA] on tellimuse kuupäevast 4-6 nädalat. Hetkel tä"
type textarea "Здравствуйте! Срок доставки — 4–6 недель с момента заказа. В настоящее время"
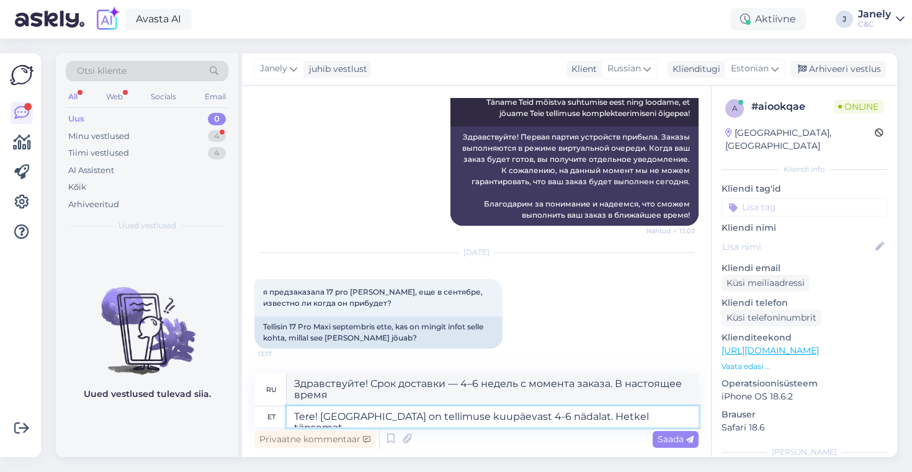
type textarea "Tere! [GEOGRAPHIC_DATA] on tellimuse kuupäevast 4-6 nädalat. Hetkel täpsemat i"
type textarea "Здравствуйте! Срок доставки 4–6 недель с момента заказа. Подробнее сейчас."
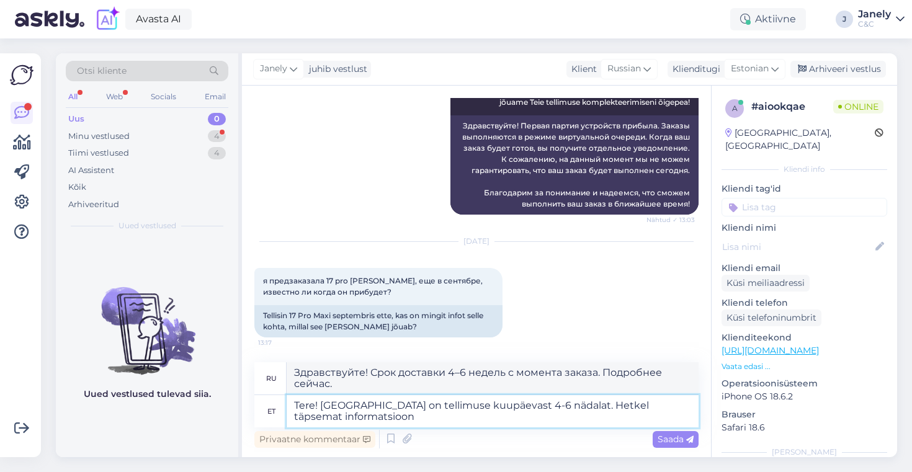
type textarea "Tere! [GEOGRAPHIC_DATA] on tellimuse kuupäevast 4-6 nädalat. Hetkel täpsemat in…"
type textarea "Здравствуйте! Срок доставки 4–6 недель с момента заказа. Подробнее прямо сейчас."
type textarea "Tere! [GEOGRAPHIC_DATA] on tellimuse kuupäevast 4-6 nädalat. Hetkel täpsemat in…"
type textarea "Здравствуйте! Срок доставки — 4–6 недель с момента заказа. Более подробной инфо…"
type textarea "Tere! [GEOGRAPHIC_DATA] on tellimuse kuupäevast 4-6 nädalat. Hetkel täpsemat in…"
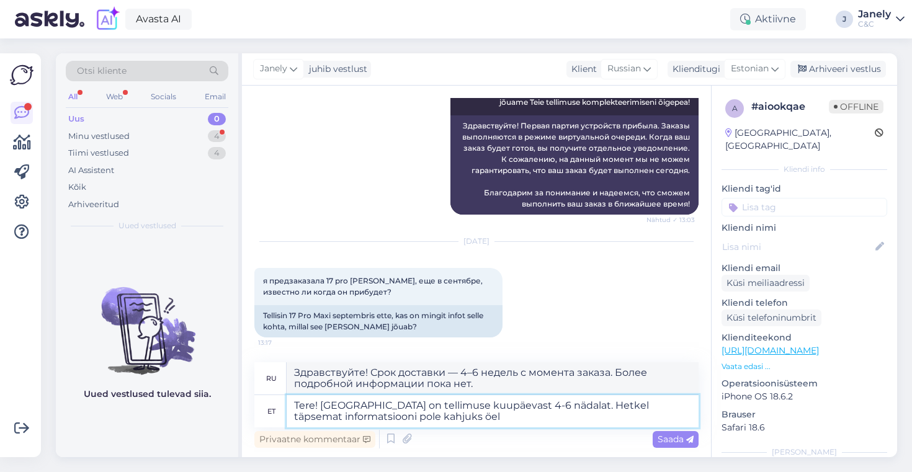
type textarea "Здравствуйте! Срок доставки — 4–6 недель с момента заказа. К сожалению, более п…"
type textarea "Tere! [GEOGRAPHIC_DATA] on tellimuse kuupäevast 4-6 nädalat. Hetkel täpsemat in…"
type textarea "Здравствуйте! Срок доставки — 4–6 недель с момента заказа. К сожалению, на данн…"
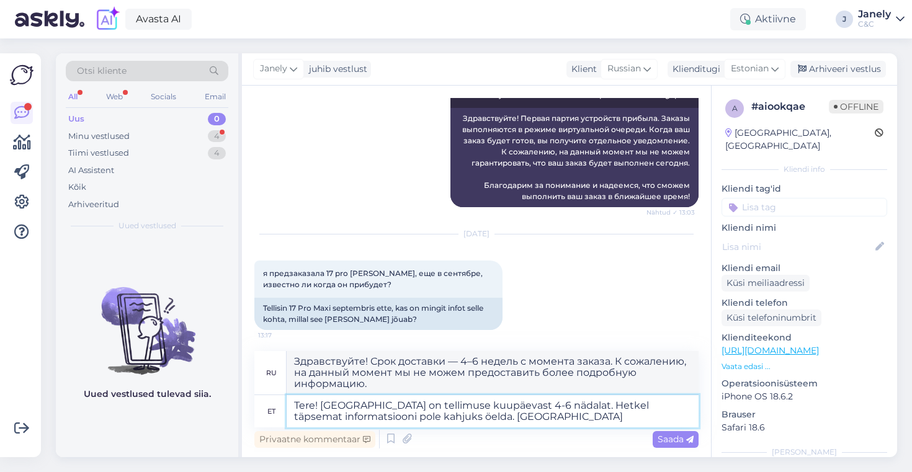
type textarea "Tere! [GEOGRAPHIC_DATA] on tellimuse kuupäevast 4-6 nädalat. Hetkel täpsemat in…"
type textarea "Здравствуйте! Срок доставки 4-6 недель с момента заказа. К сожалению, более под…"
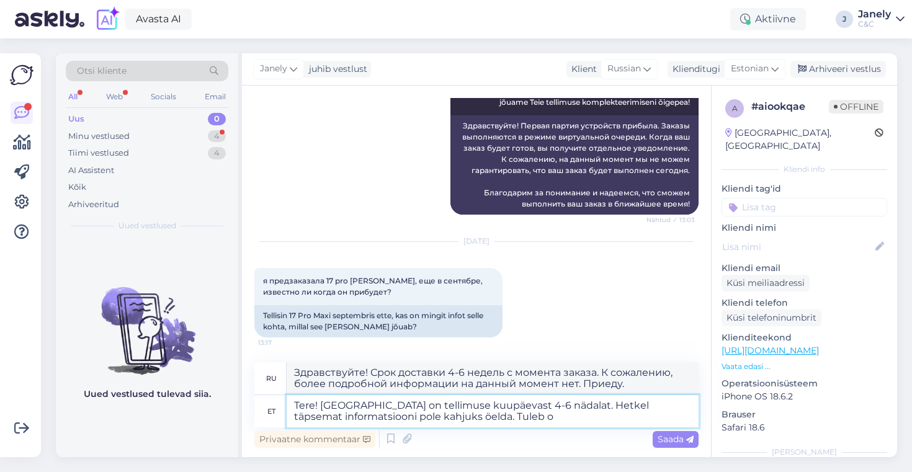
type textarea "Tere! [GEOGRAPHIC_DATA] on tellimuse kuupäevast 4-6 nädalat. Hetkel täpsemat in…"
type textarea "Здравствуйте! Срок доставки — 4–6 недель с момента заказа. К сожалению, более п…"
type textarea "Tere! [GEOGRAPHIC_DATA] on tellimuse kuupäevast 4-6 nädalat. Hetkel täpsemat in…"
type textarea "Здравствуйте! Срок доставки — 4–6 недель с момента заказа. К сожалению, более п…"
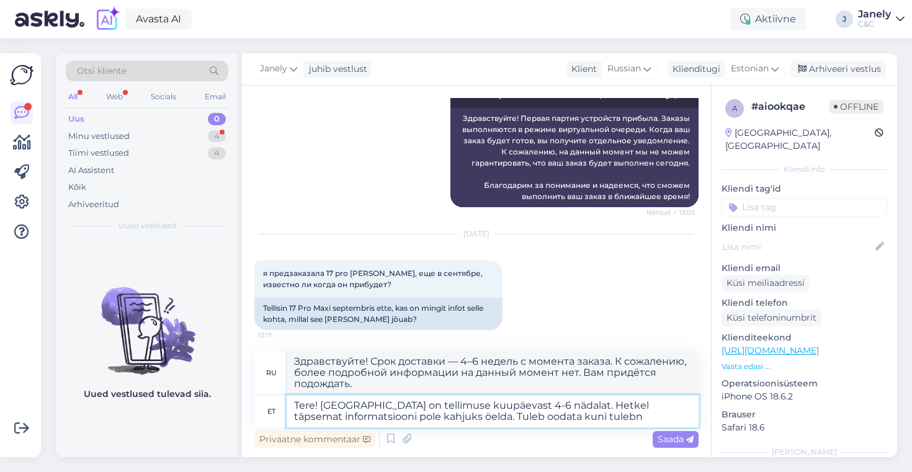
type textarea "Tere! [GEOGRAPHIC_DATA] on tellimuse kuupäevast 4-6 nädalat. Hetkel täpsemat in…"
type textarea "Здравствуйте! Срок доставки — 4–6 недель с момента заказа. К сожалению, более п…"
type textarea "Tere! [GEOGRAPHIC_DATA] on tellimuse kuupäevast 4-6 nädalat. Hetkel täpsemat in…"
type textarea "Здравствуйте! Срок доставки — 4–6 недель с момента заказа. К сожалению, более п…"
type textarea "Tere! [GEOGRAPHIC_DATA] on tellimuse kuupäevast 4-6 nädalat. Hetkel täpsemat in…"
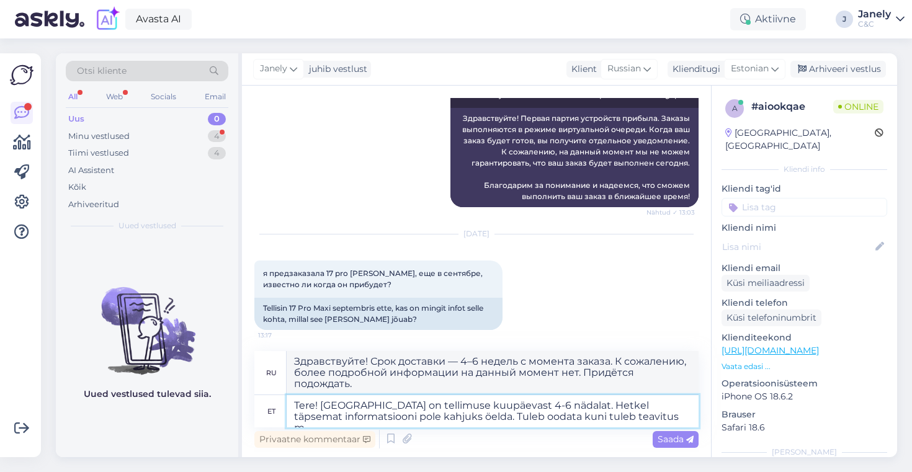
type textarea "Здравствуйте! Срок доставки — 4–6 недель с момента заказа. К сожалению, более п…"
type textarea "Tere! [GEOGRAPHIC_DATA] on tellimuse kuupäevast 4-6 nädalat. Hetkel täpsemat in…"
type textarea "Здравствуйте! Срок доставки — 4–6 недель с момента заказа. К сожалению, более п…"
type textarea "Tere! [GEOGRAPHIC_DATA] on tellimuse kuupäevast 4-6 nädalat. Hetkel täpsemat in…"
type textarea "Здравствуйте! Срок доставки — 4–6 недель с момента заказа. К сожалению, более п…"
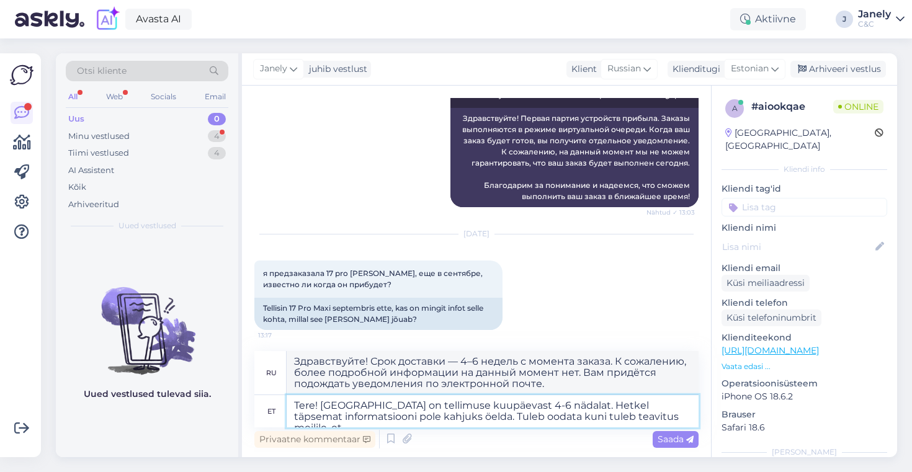
type textarea "Tere! [GEOGRAPHIC_DATA] on tellimuse kuupäevast 4-6 nädalat. Hetkel täpsemat in…"
type textarea "Здравствуйте! Срок доставки — 4–6 недель с момента заказа. К сожалению, более п…"
type textarea "Tere! [GEOGRAPHIC_DATA] on tellimuse kuupäevast 4-6 nädalat. Hetkel täpsemat in…"
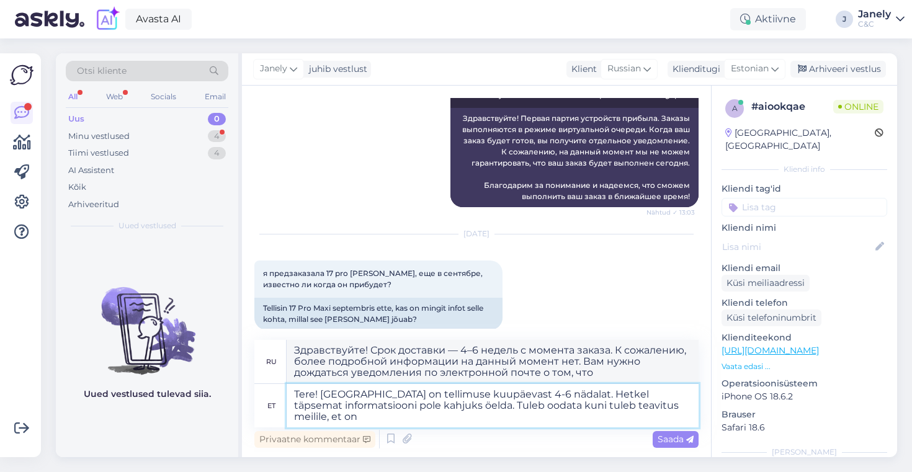
type textarea "Здравствуйте! Срок доставки — 4–6 недель с момента заказа. К сожалению, более п…"
type textarea "Tere! [GEOGRAPHIC_DATA] on tellimuse kuupäevast 4-6 nädalat. Hetkel täpsemat in…"
type textarea "Здравствуйте! Срок доставки — 4–6 недель с момента заказа. К сожалению, более п…"
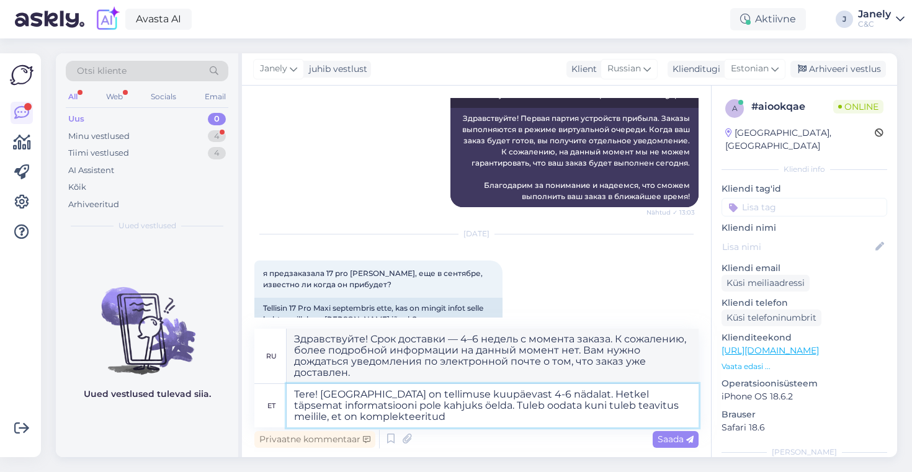
type textarea "Tere! [GEOGRAPHIC_DATA] on tellimuse kuupäevast 4-6 nädalat. Hetkel täpsemat in…"
type textarea "Здравствуйте! Срок доставки составляет 4–6 недель с момента оформления заказа. …"
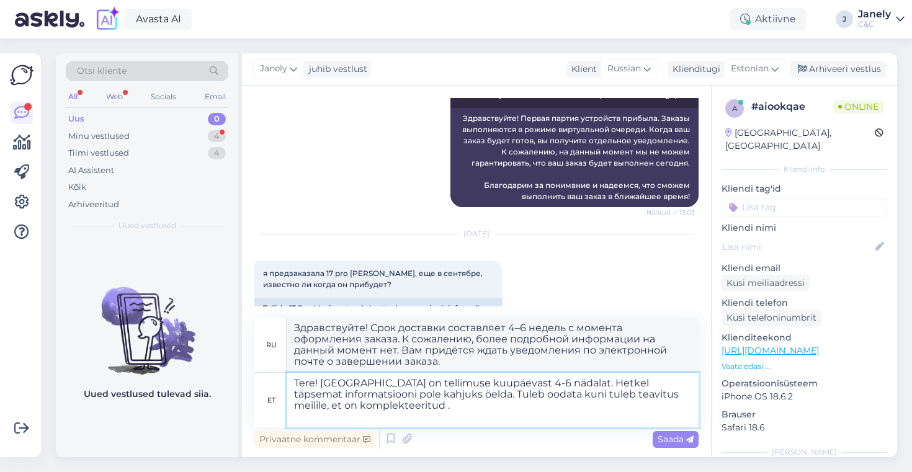
type textarea "Tere! [GEOGRAPHIC_DATA] on tellimuse kuupäevast 4-6 nädalat. Hetkel täpsemat in…"
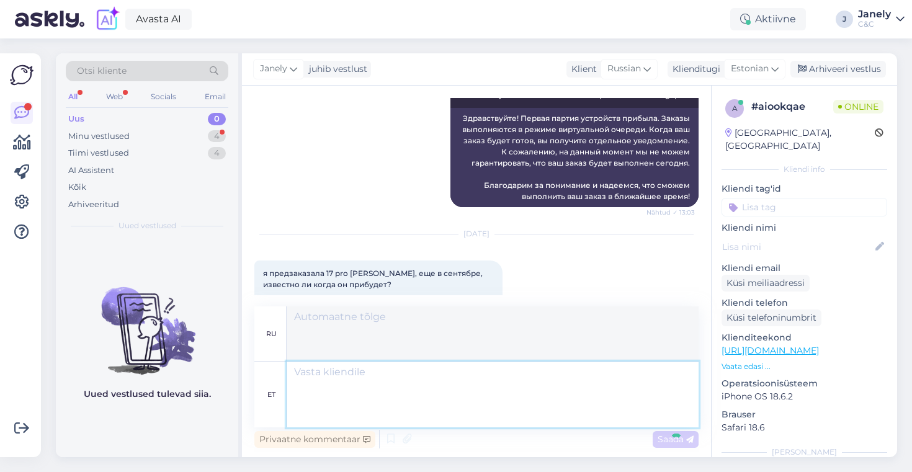
scroll to position [380, 0]
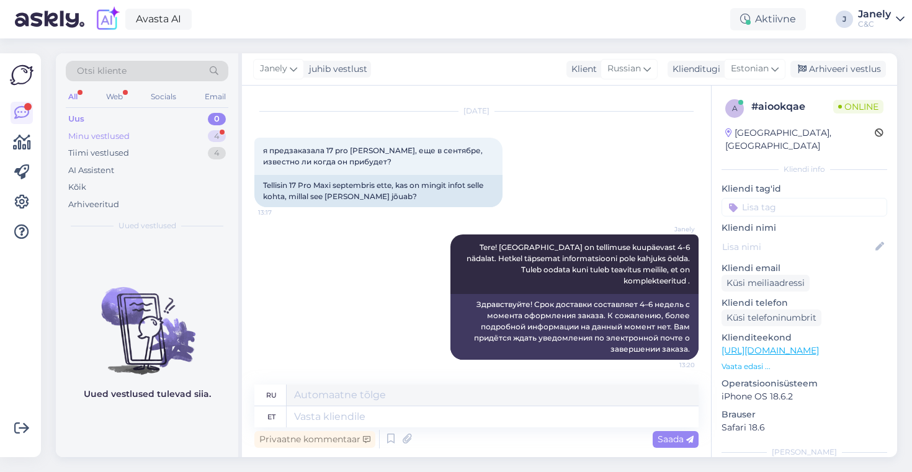
click at [200, 132] on div "Minu vestlused 4" at bounding box center [147, 136] width 163 height 17
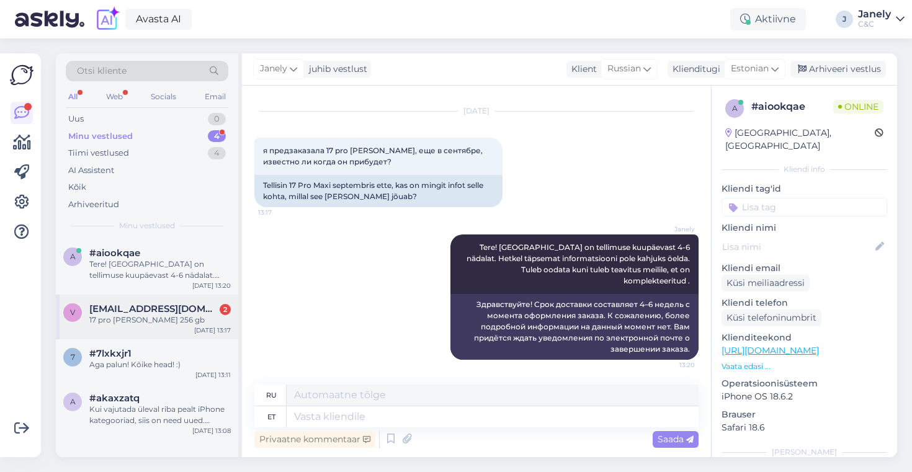
click at [168, 313] on span "[EMAIL_ADDRESS][DOMAIN_NAME]" at bounding box center [153, 309] width 129 height 11
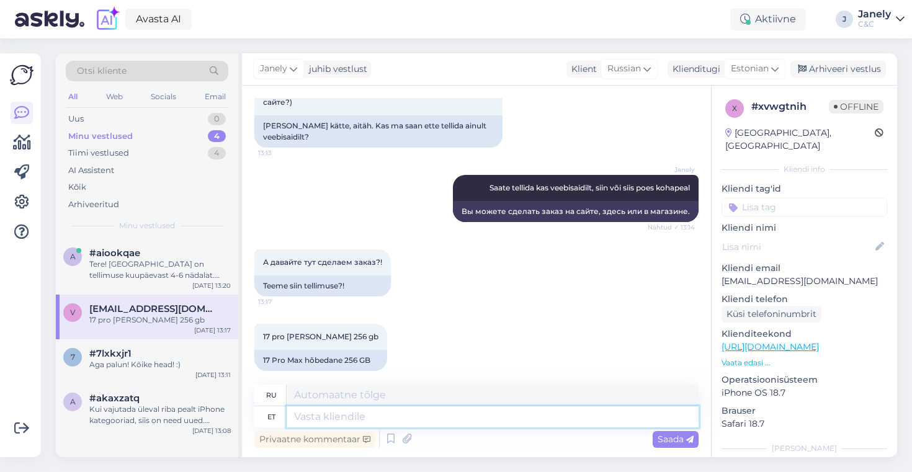
click at [359, 423] on textarea at bounding box center [493, 417] width 412 height 21
type textarea "Paluks s"
type textarea "Пожалуйста"
type textarea "Paluks siis"
type textarea "Пожалуйста."
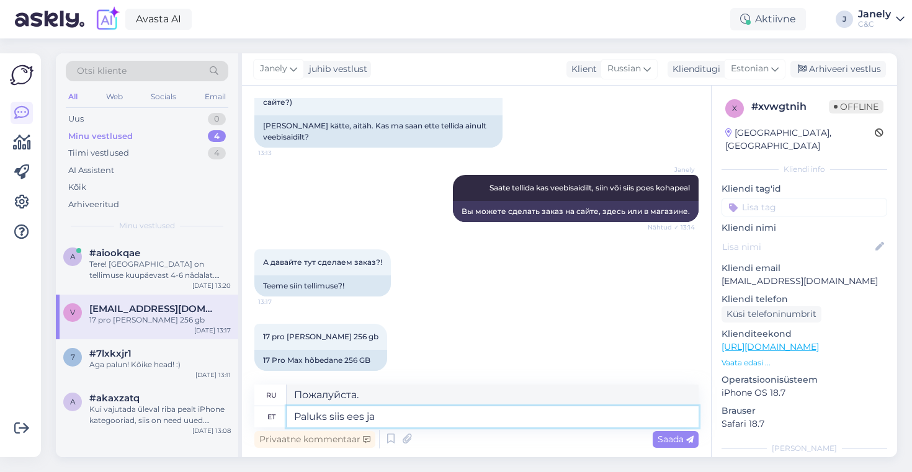
type textarea "Paluks siis ees ja"
type textarea "Пожалуйста, продолжайте."
type textarea "Paluks siis ees ja pa"
type textarea "Пожалуйста, продолжайте и"
type textarea "Paluks siis ees ja perekonnaniu"
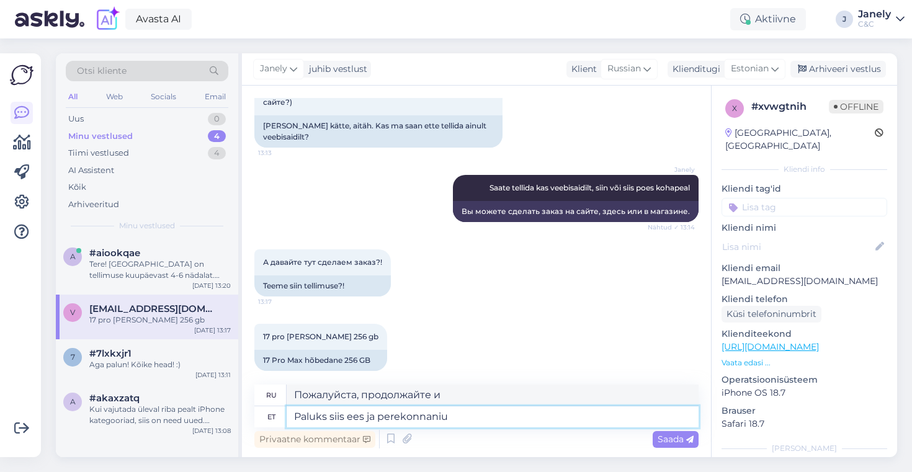
type textarea "Пожалуйста, пожалуйста"
type textarea "Paluks siis ees ja perekonnanime,"
type textarea "Пожалуйста, назовите мне ваше имя и фамилию."
type textarea "Paluks siis ees ja perekonnanime, meiliaadress ja"
type textarea "Пожалуйста, укажите Ваше имя, фамилию и адрес электронной почты."
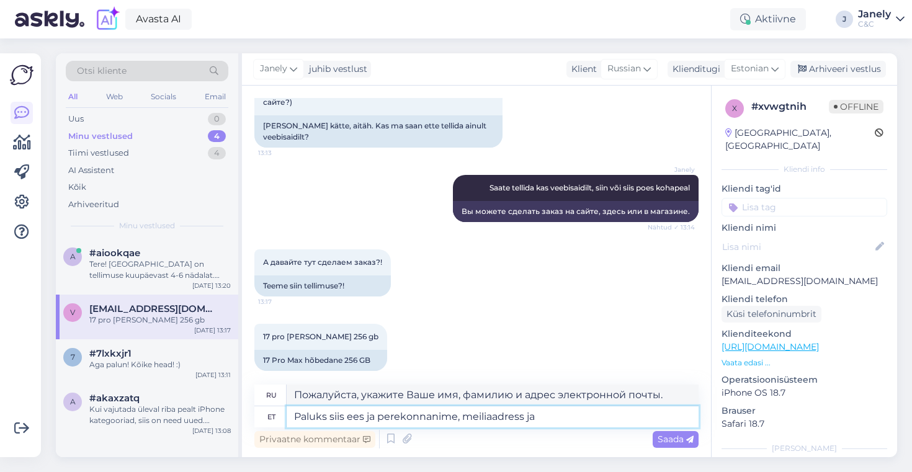
type textarea "Paluks siis ees ja perekonnanime, meiliaadress ja t"
type textarea "Пожалуйста, укажите ваше имя и фамилию, адрес электронной почты и"
type textarea "Paluks siis ees ja perekonnanime, meiliaadress ja telefoninumber"
type textarea "Пожалуйста, укажите Ваше имя и фамилию, адрес электронной почты и номер телефон…"
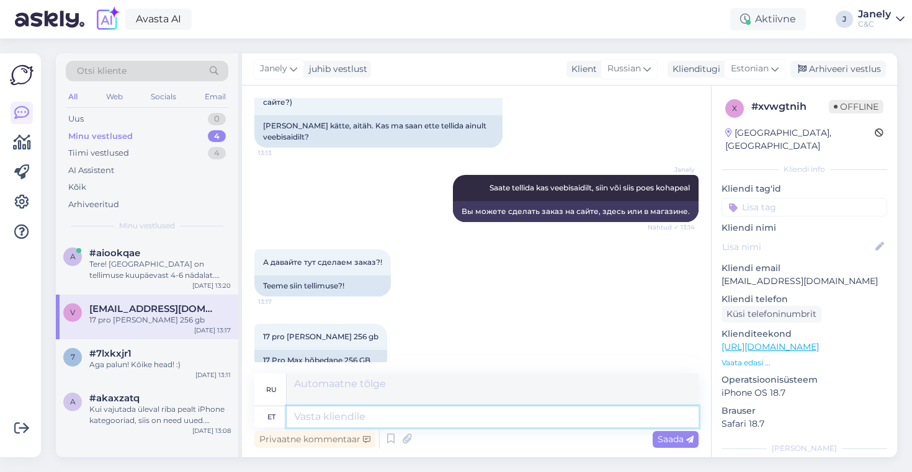
scroll to position [1136, 0]
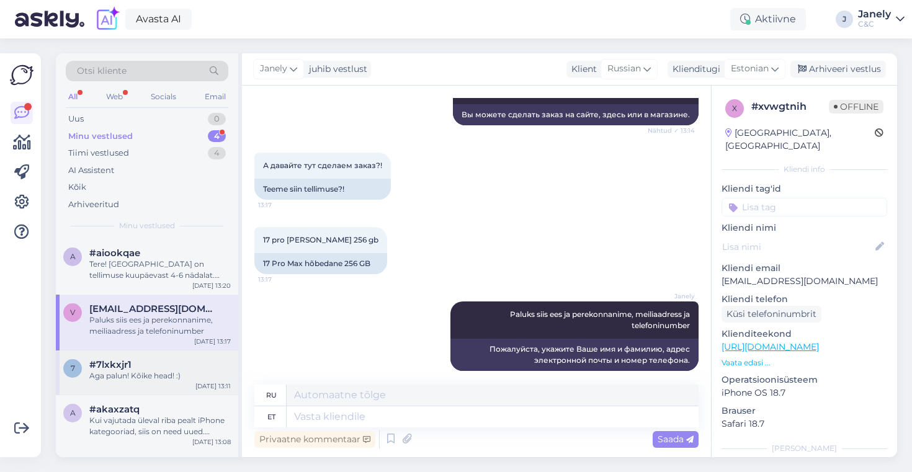
click at [175, 367] on div "#7lxkxjr1" at bounding box center [160, 364] width 142 height 11
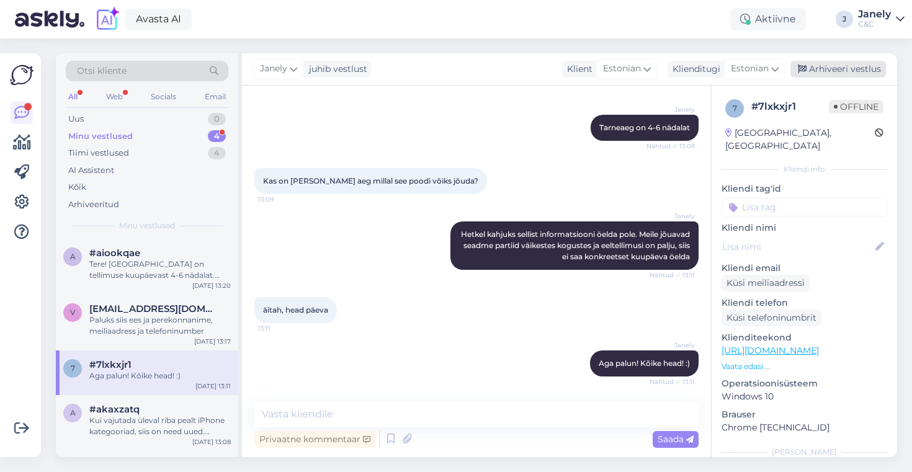
click at [842, 64] on div "Arhiveeri vestlus" at bounding box center [839, 69] width 96 height 17
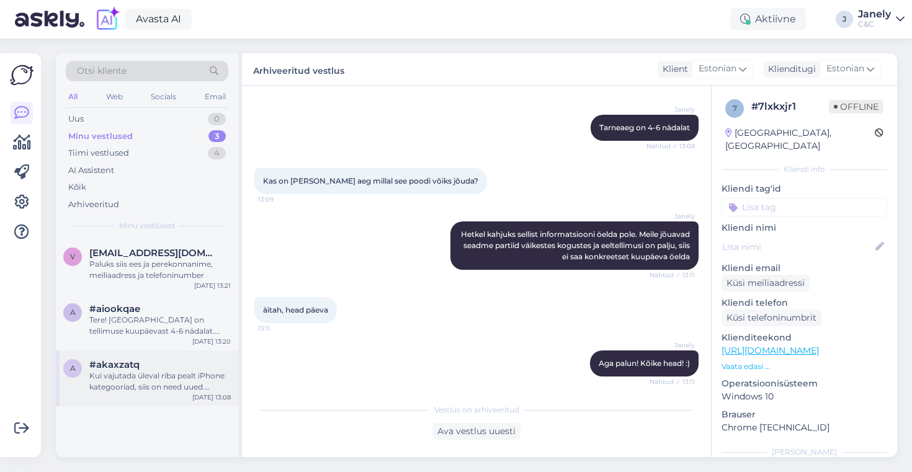
click at [195, 385] on div "Kui vajutada üleval riba pealt iPhone kategooriad, siis on need uued. [PERSON_N…" at bounding box center [160, 382] width 142 height 22
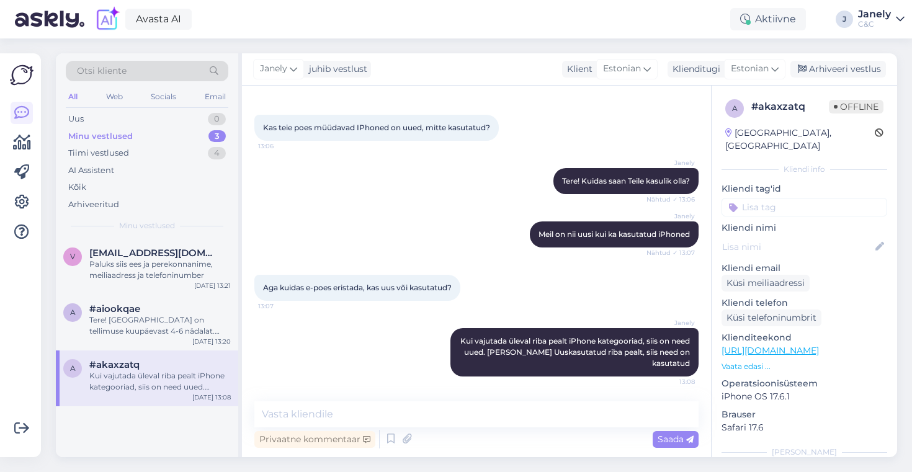
click at [826, 57] on div "[PERSON_NAME] vestlust Klient [DEMOGRAPHIC_DATA] Klienditugi Estonian Arhiveeri…" at bounding box center [569, 69] width 655 height 32
click at [832, 71] on div "Arhiveeri vestlus" at bounding box center [839, 69] width 96 height 17
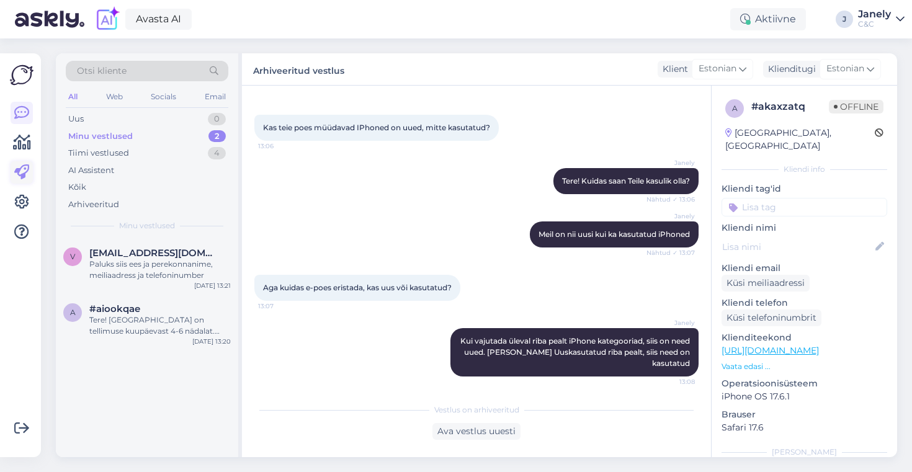
click at [22, 173] on icon at bounding box center [21, 172] width 15 height 15
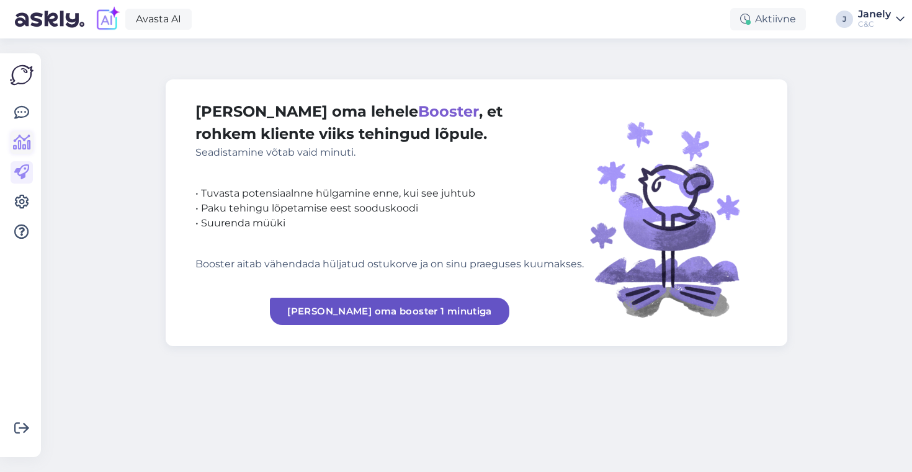
click at [21, 132] on link at bounding box center [22, 143] width 22 height 22
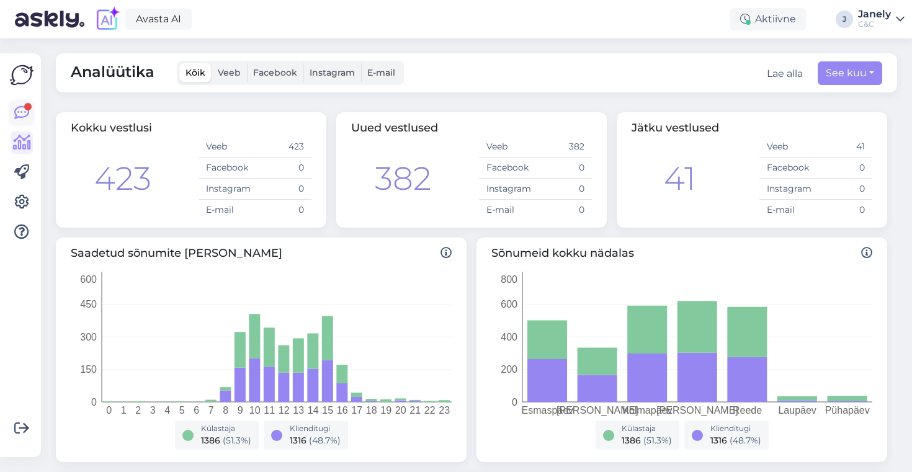
click at [20, 115] on icon at bounding box center [21, 113] width 15 height 15
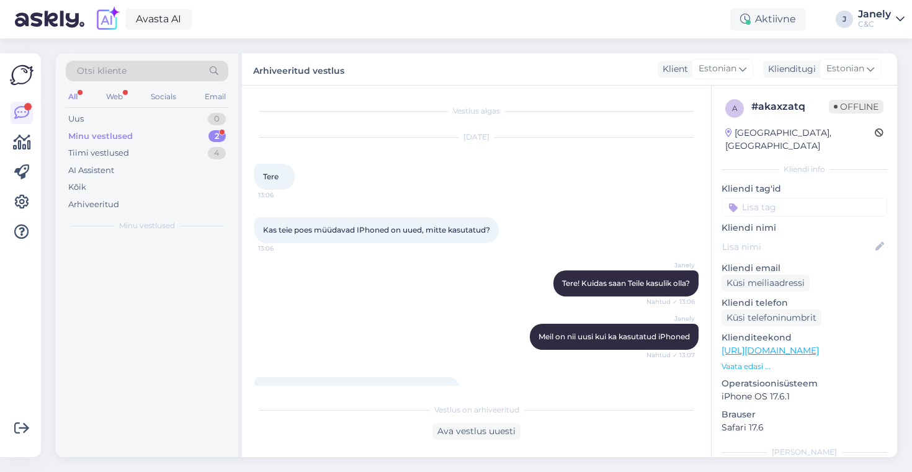
scroll to position [107, 0]
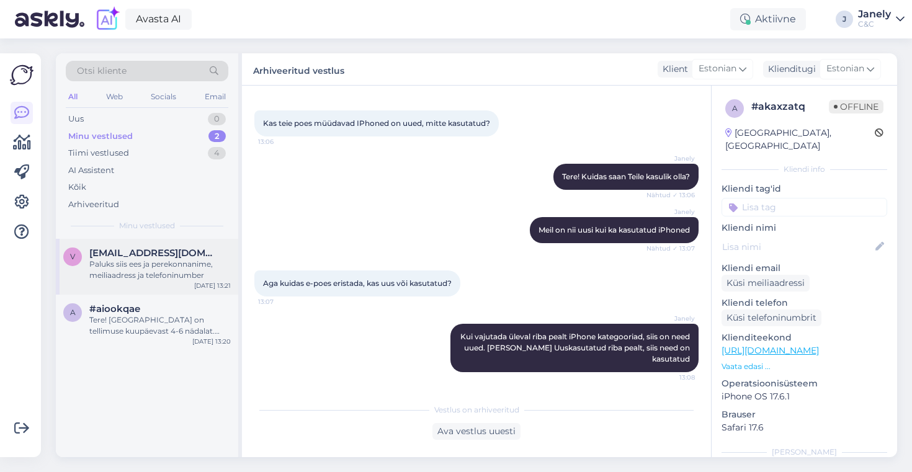
click at [209, 283] on div "[DATE] 13:21" at bounding box center [212, 285] width 37 height 9
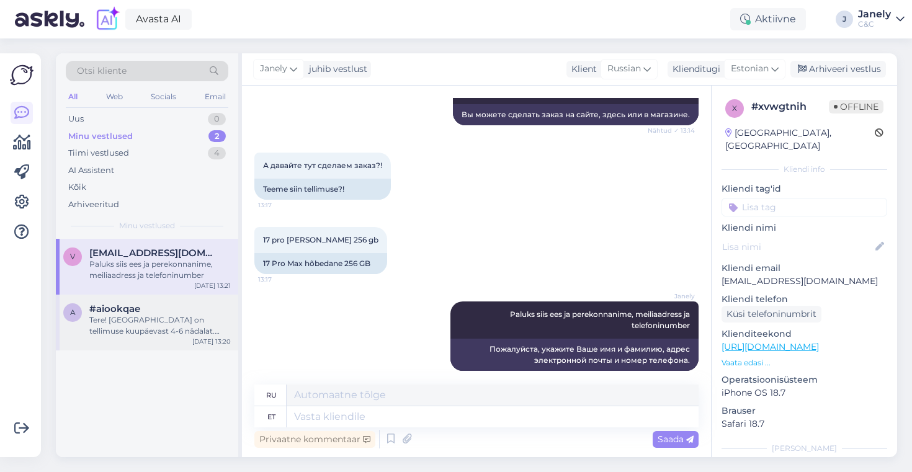
click at [208, 346] on div "a #aiookqae Tere! [GEOGRAPHIC_DATA] on tellimuse kuupäevast 4-6 nädalat. Hetkel…" at bounding box center [147, 323] width 182 height 56
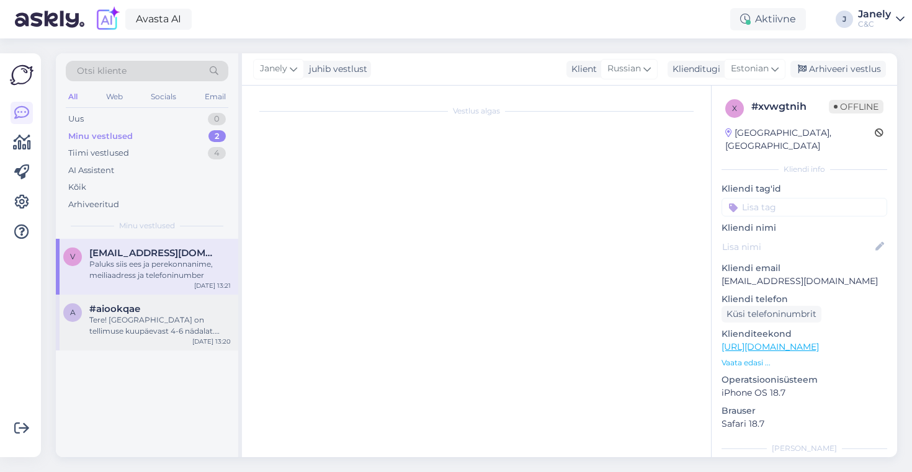
scroll to position [380, 0]
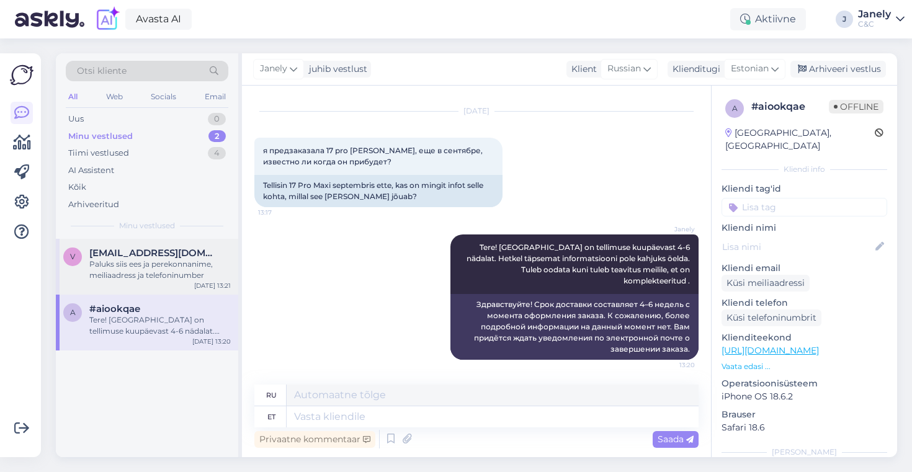
click at [142, 281] on div "Paluks siis ees ja perekonnanime, meiliaadress ja telefoninumber" at bounding box center [160, 270] width 142 height 22
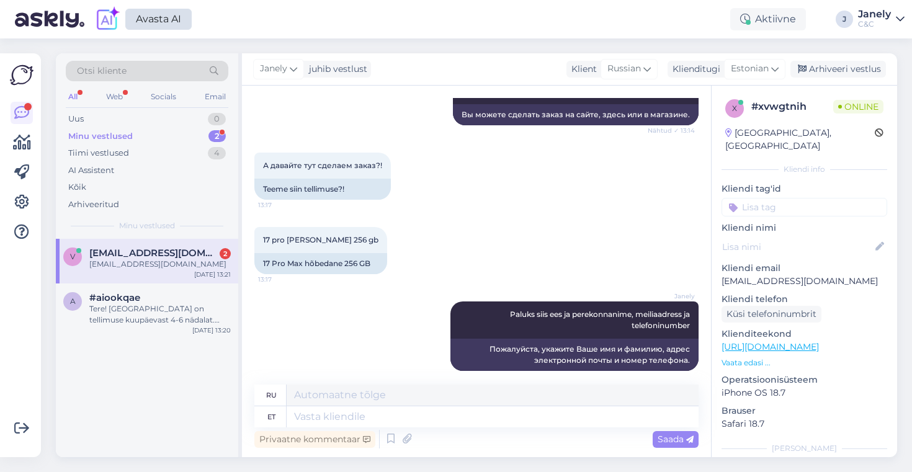
scroll to position [1285, 0]
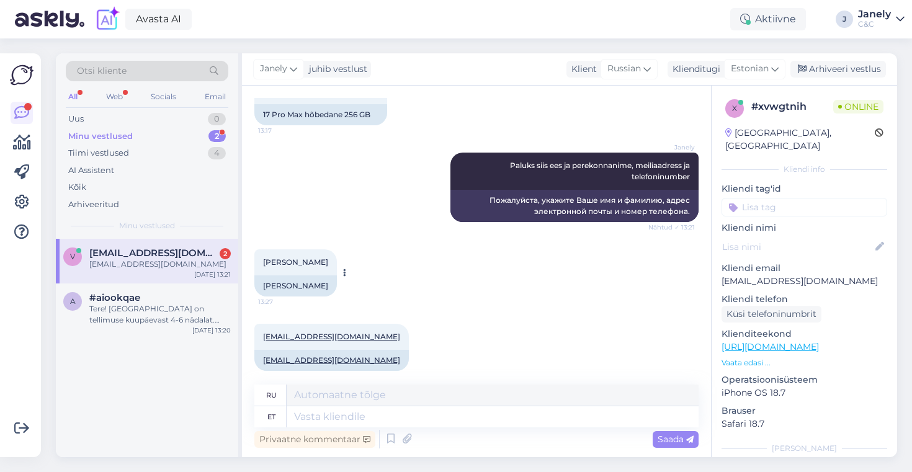
click at [331, 277] on div "[PERSON_NAME]" at bounding box center [295, 286] width 83 height 21
drag, startPoint x: 326, startPoint y: 271, endPoint x: 250, endPoint y: 272, distance: 75.7
click at [250, 272] on div "Vestlus algas [DATE] Доброго дня! Скажите пожалуйста можно ши у Вас онлайн сдел…" at bounding box center [476, 272] width 469 height 372
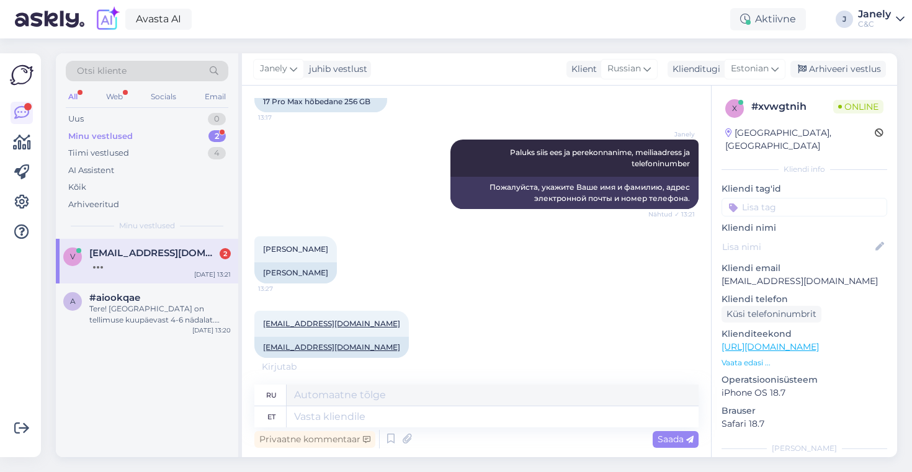
copy div "[PERSON_NAME]"
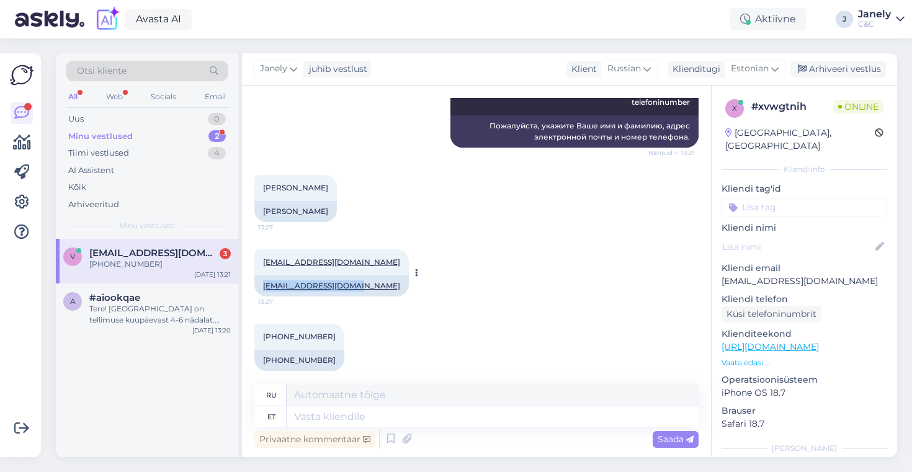
drag, startPoint x: 353, startPoint y: 274, endPoint x: 261, endPoint y: 279, distance: 92.0
click at [261, 279] on div "[EMAIL_ADDRESS][DOMAIN_NAME]" at bounding box center [331, 286] width 155 height 21
copy link "[EMAIL_ADDRESS][DOMAIN_NAME]"
drag, startPoint x: 333, startPoint y: 204, endPoint x: 279, endPoint y: 205, distance: 54.0
click at [279, 205] on div "[PERSON_NAME]" at bounding box center [295, 211] width 83 height 21
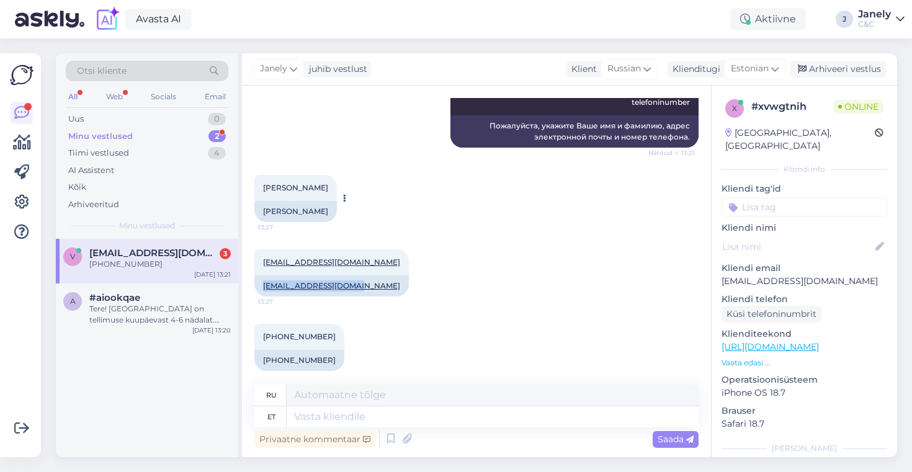
click at [279, 205] on div "[PERSON_NAME]" at bounding box center [295, 211] width 83 height 21
drag, startPoint x: 332, startPoint y: 199, endPoint x: 284, endPoint y: 200, distance: 47.8
click at [284, 201] on div "[PERSON_NAME]" at bounding box center [295, 211] width 83 height 21
copy div "Boguševitš"
click at [337, 203] on div "[PERSON_NAME]" at bounding box center [295, 211] width 83 height 21
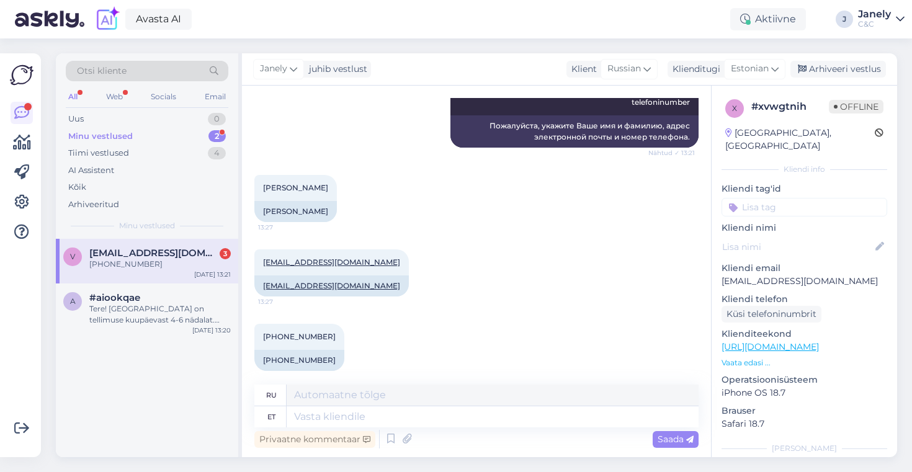
drag, startPoint x: 333, startPoint y: 201, endPoint x: 245, endPoint y: 202, distance: 87.5
click at [245, 202] on div "Vestlus algas [DATE] Доброго дня! Скажите пожалуйста можно ши у Вас онлайн сдел…" at bounding box center [476, 272] width 469 height 372
copy div "[PERSON_NAME]"
click at [380, 423] on textarea at bounding box center [493, 417] width 412 height 21
type textarea "Tegin te"
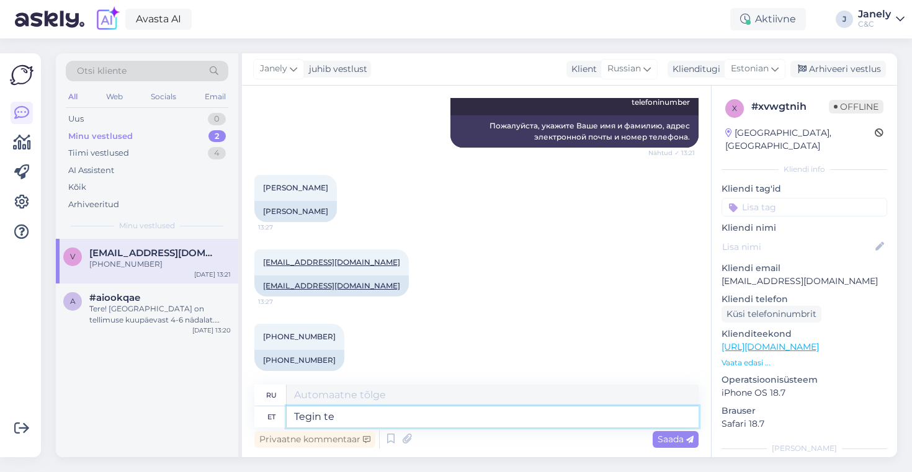
type textarea "Я сделал"
type textarea "Tegin tellimuse ära"
type textarea "Я оформил заказ."
type textarea "Tegin tellimuse ära, s"
type textarea "Я сделал заказ,"
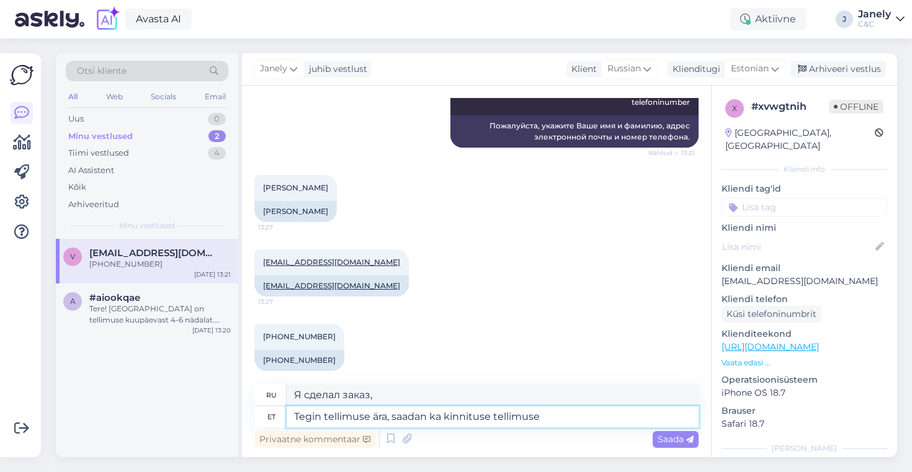
type textarea "Tegin tellimuse ära, saadan ka kinnituse tellimuse"
type textarea "Я оформил заказ, я также отправлю подтверждение."
type textarea "Tegin tellimuse ära, saadan ka kinnituse tellimuse k"
type textarea "Я оформил заказ, я также отправлю подтверждение."
type textarea "Tegin tellimuse ära, saadan ka kinnituse tellimuse ko"
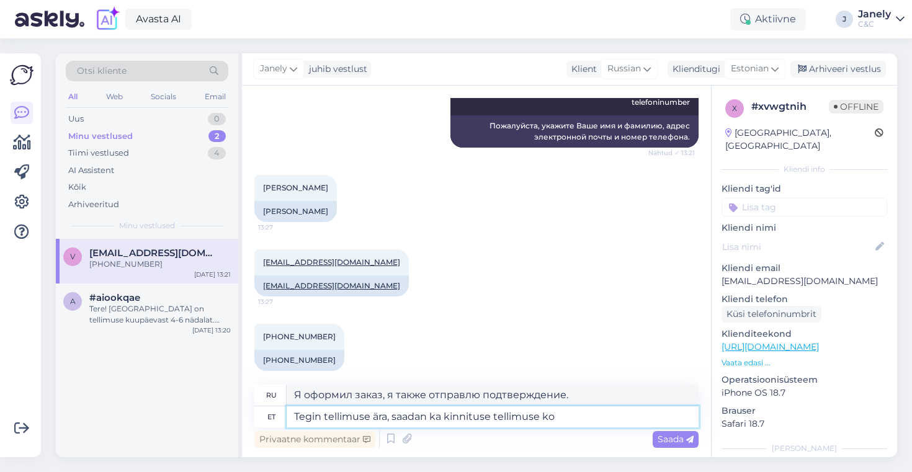
type textarea "Я оформил заказ, я также отправлю подтверждение заказа."
type textarea "Tegin tellimuse ära, saadan ka kinnituse tellimuse kohta."
type textarea "Я оформил заказ, я также отправлю вам подтверждение заказа."
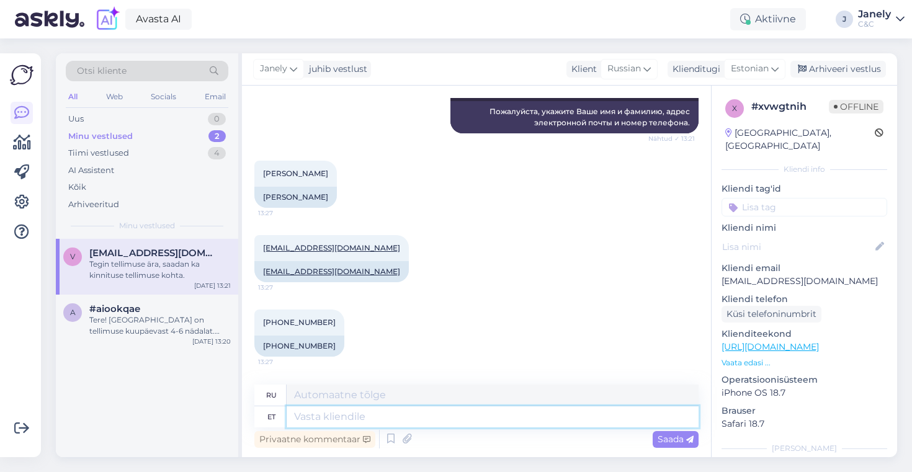
scroll to position [1445, 0]
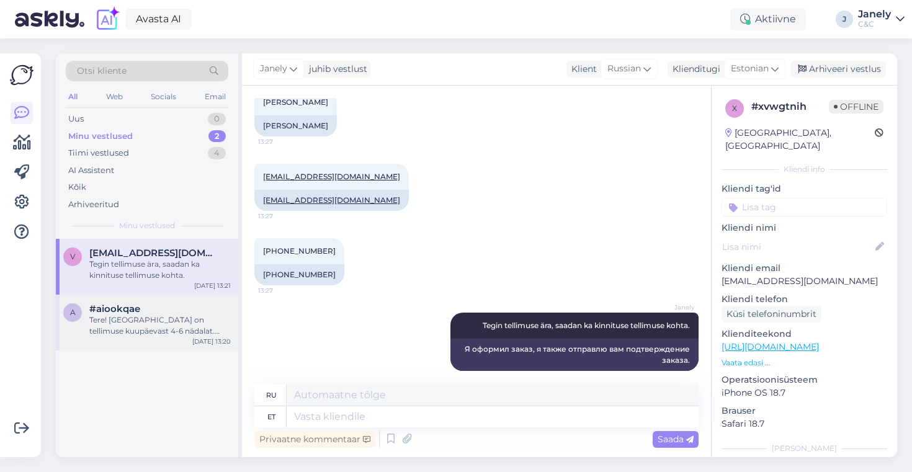
click at [182, 300] on div "a #aiookqae Tere! [GEOGRAPHIC_DATA] on tellimuse kuupäevast 4-6 nädalat. Hetkel…" at bounding box center [147, 323] width 182 height 56
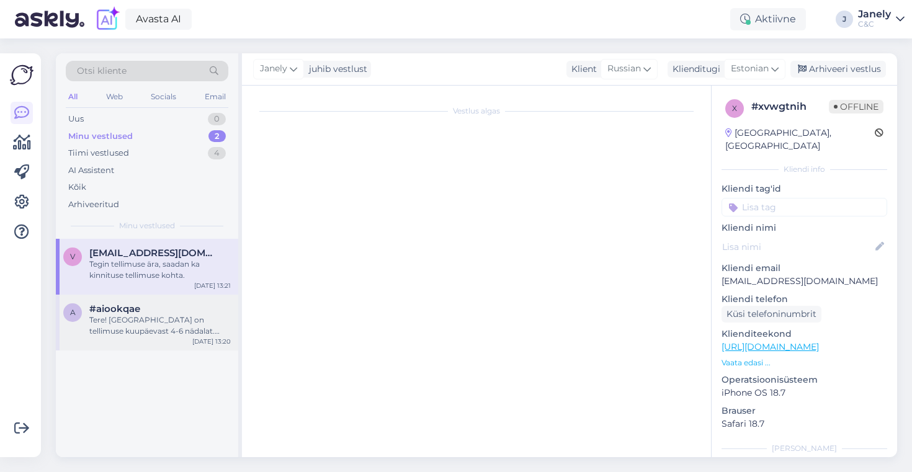
scroll to position [380, 0]
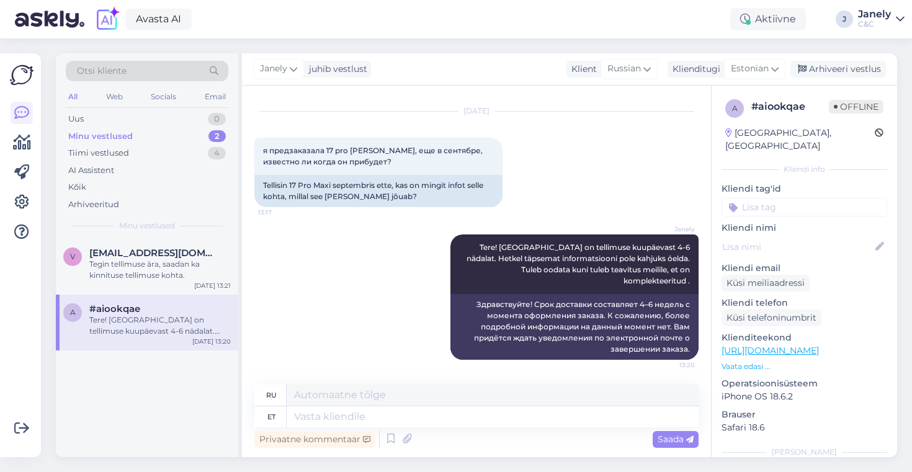
click at [825, 78] on div "[PERSON_NAME] vestlust Klient [DEMOGRAPHIC_DATA] Klienditugi [DEMOGRAPHIC_DATA]…" at bounding box center [569, 69] width 655 height 32
click at [829, 79] on div "[PERSON_NAME] vestlust Klient [DEMOGRAPHIC_DATA] Klienditugi [DEMOGRAPHIC_DATA]…" at bounding box center [569, 69] width 655 height 32
click at [829, 74] on div "Arhiveeri vestlus" at bounding box center [839, 69] width 96 height 17
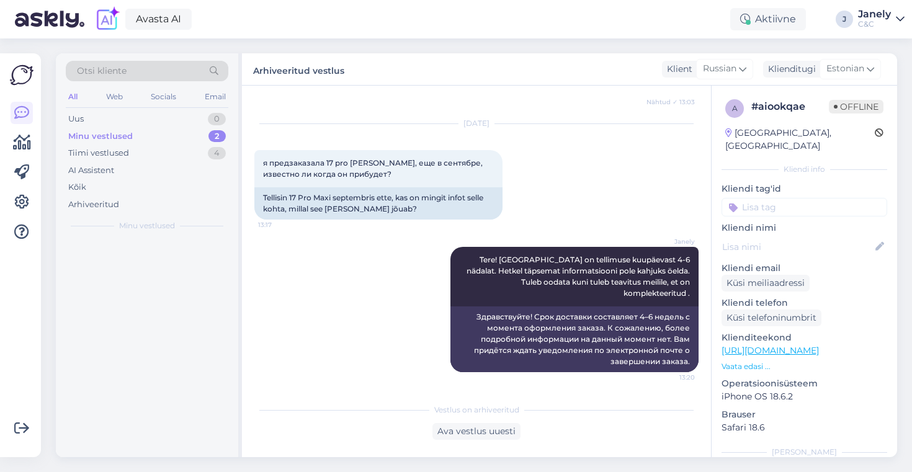
scroll to position [367, 0]
click at [168, 272] on div "Tegin tellimuse ära, saadan ka kinnituse tellimuse kohta." at bounding box center [160, 270] width 142 height 22
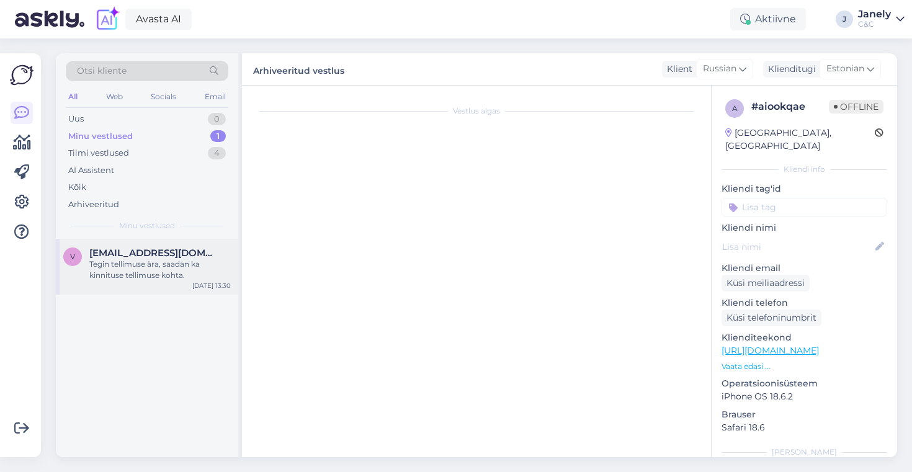
scroll to position [1445, 0]
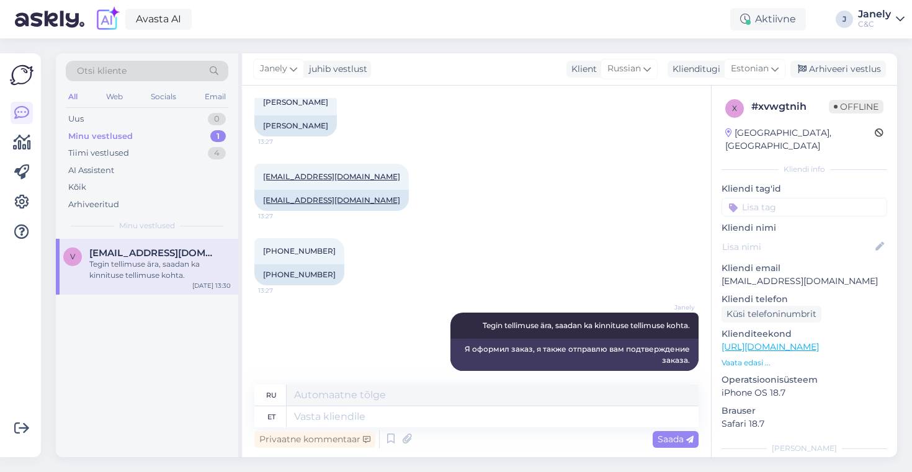
click at [65, 34] on img at bounding box center [50, 19] width 70 height 38
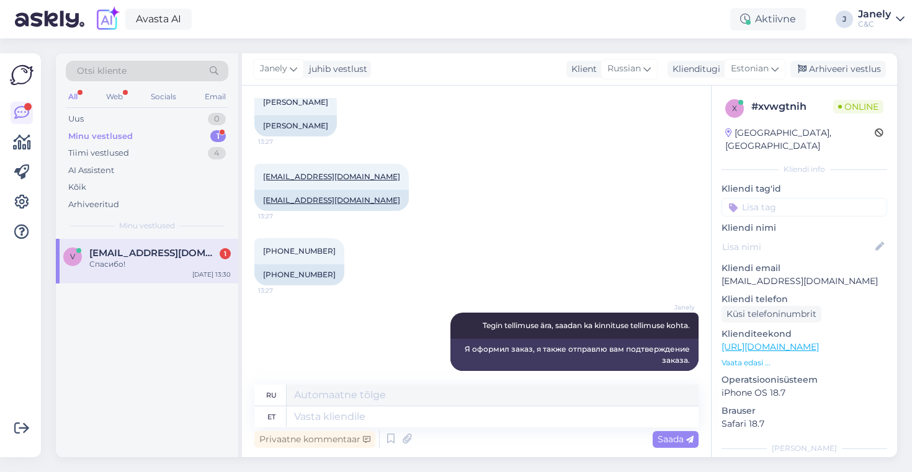
scroll to position [1519, 0]
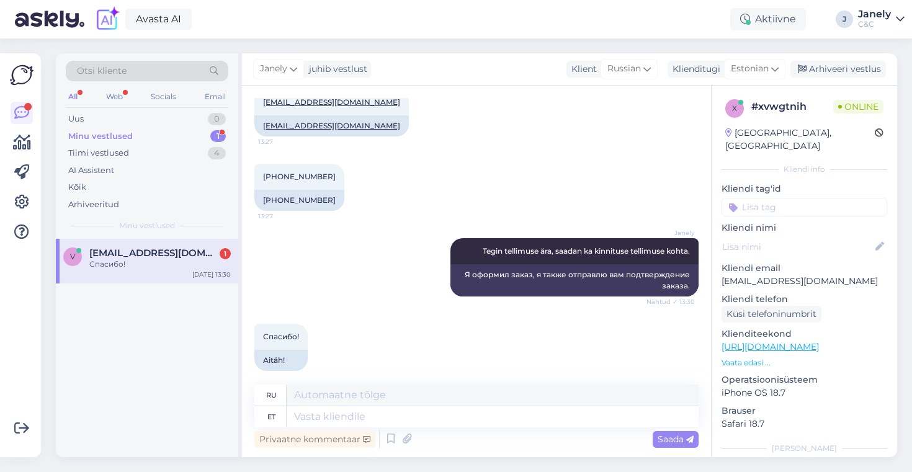
click at [418, 312] on div "Спасибо! 13:34 Aitäh!" at bounding box center [476, 347] width 444 height 74
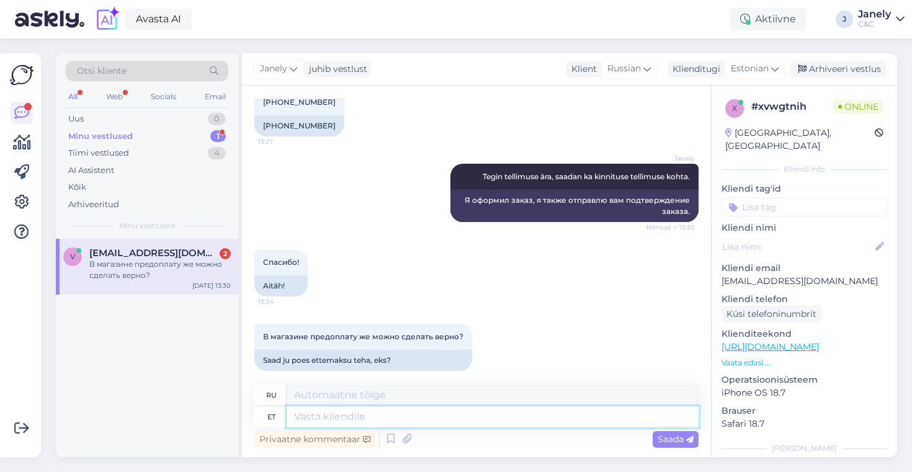
click at [371, 421] on textarea at bounding box center [493, 417] width 412 height 21
type textarea "[PERSON_NAME]"
type textarea "Jah"
type textarea "Да"
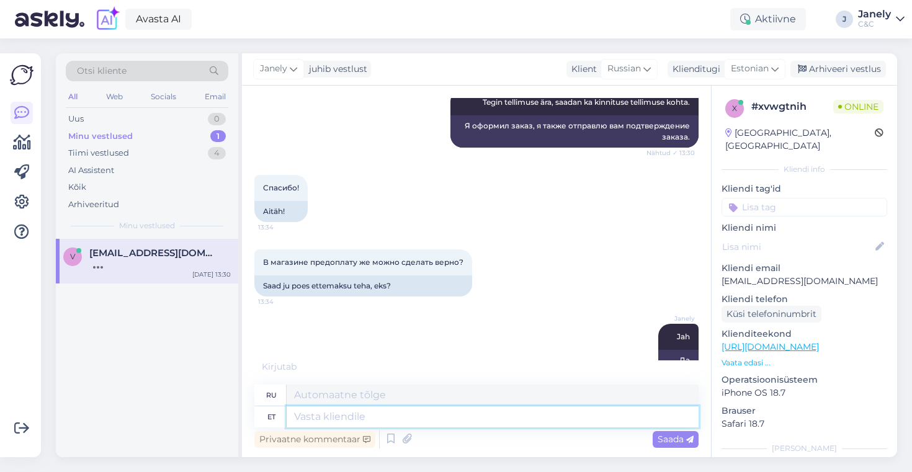
scroll to position [1743, 0]
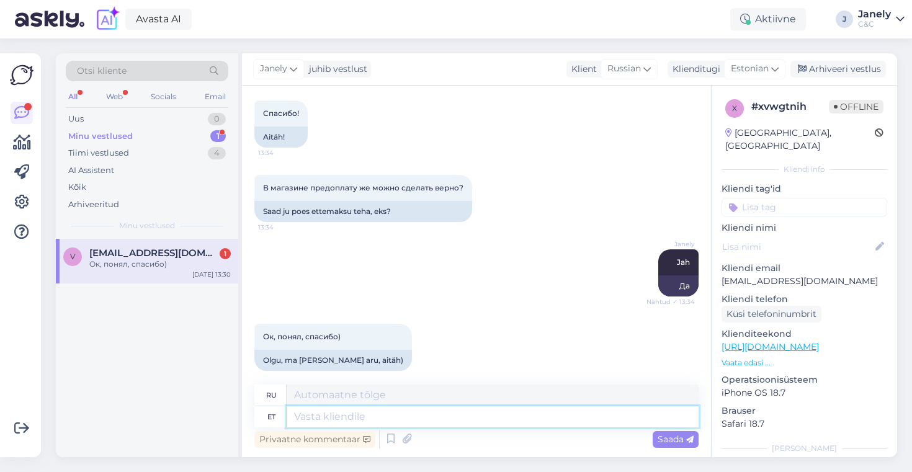
click at [352, 420] on textarea at bounding box center [493, 417] width 412 height 21
type textarea "Aga"
type textarea "Но"
type textarea "Aga palun!"
type textarea "Но, пожалуйста!"
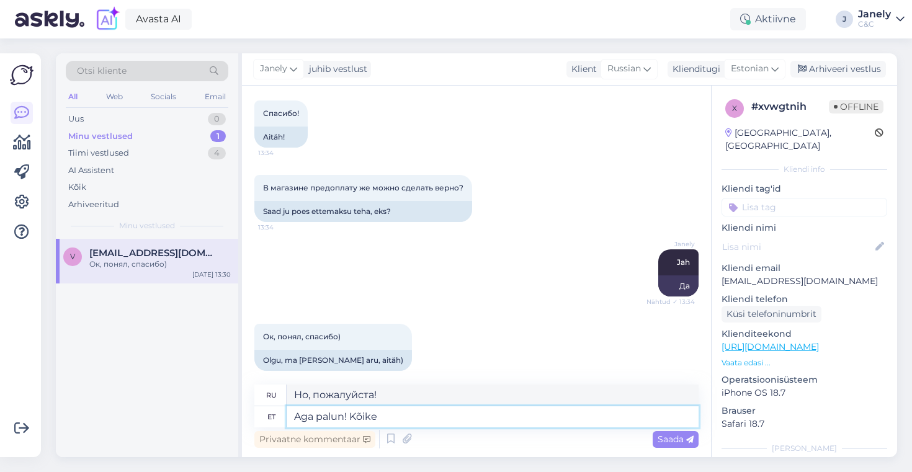
type textarea "Aga palun! Kõike h"
type textarea "Но, пожалуйста! Всё!"
type textarea "Aga palun! Kõike head! :"
type textarea "Но, пожалуйста! Всего наилучшего!"
type textarea "Aga palun! Kõike head! :)"
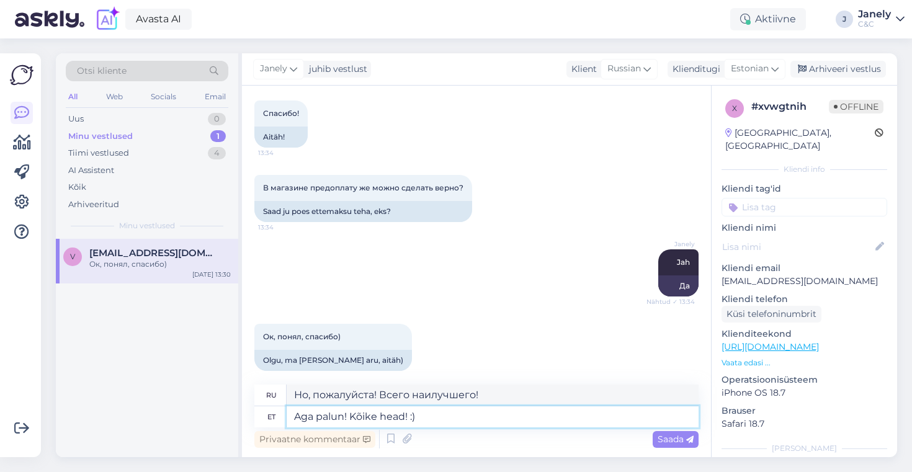
type textarea "Но, пожалуйста! Всего наилучшего! :)"
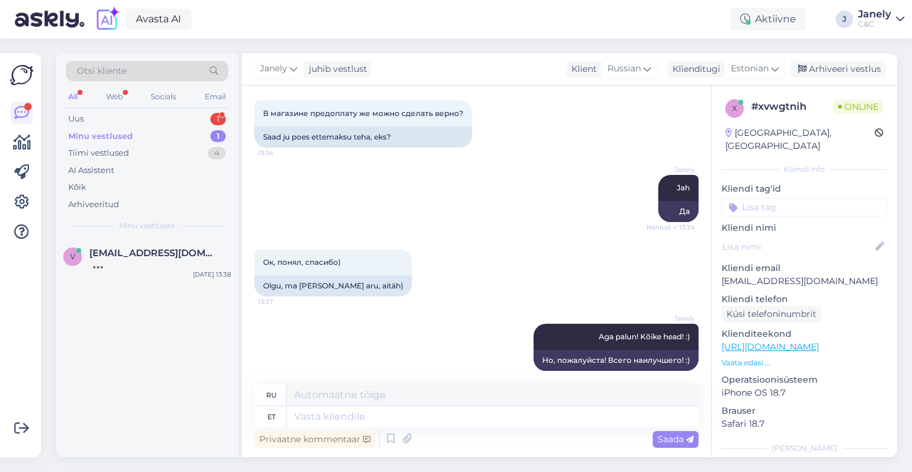
scroll to position [1914, 0]
